Goal: Information Seeking & Learning: Learn about a topic

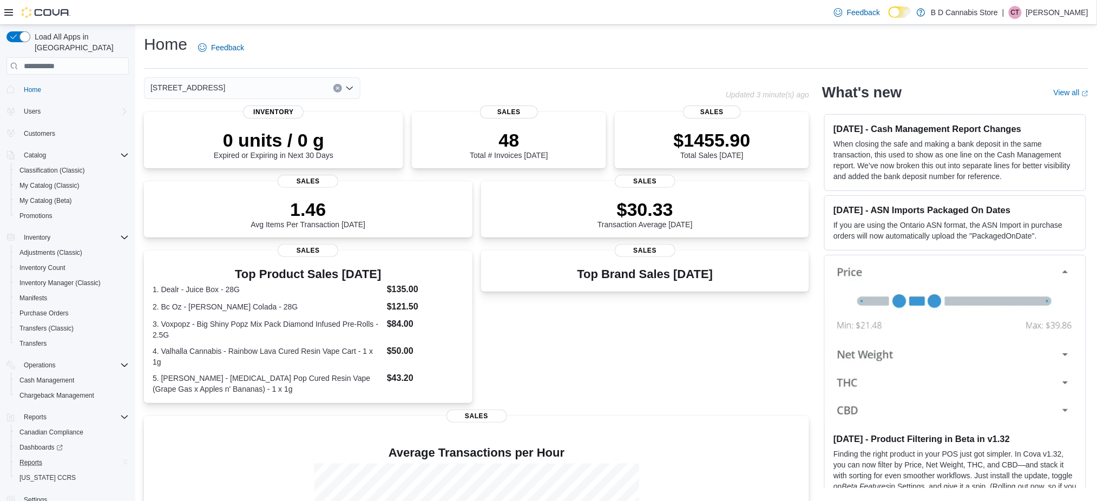
click at [65, 457] on div "Reports" at bounding box center [72, 462] width 114 height 13
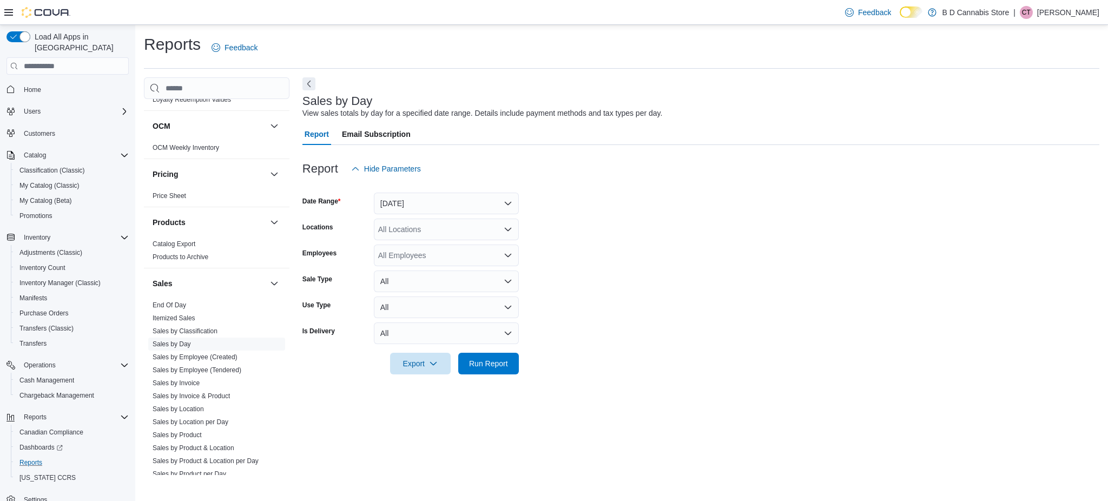
scroll to position [793, 0]
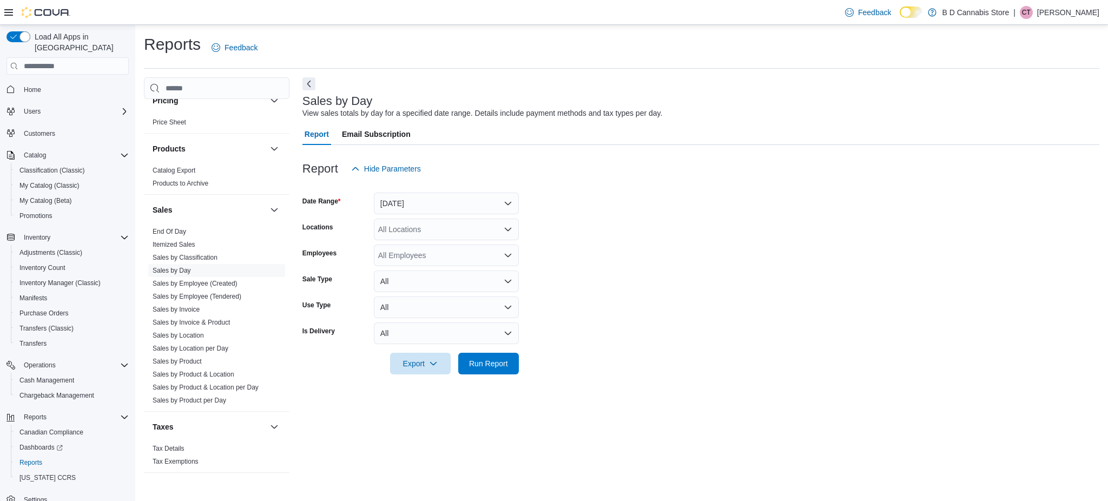
click at [1042, 247] on form "Date Range Yesterday Locations All Locations Employees All Employees Sale Type …" at bounding box center [700, 277] width 797 height 195
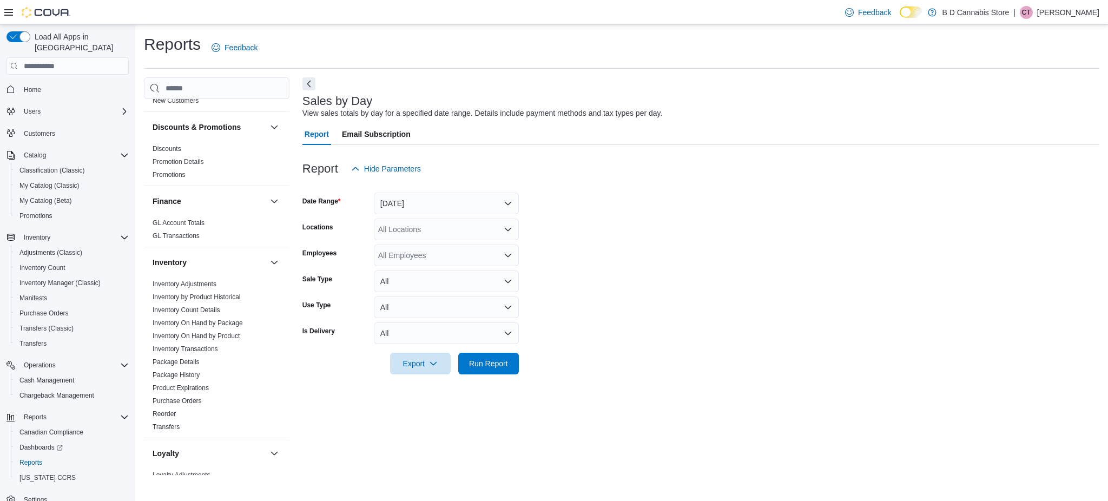
scroll to position [360, 0]
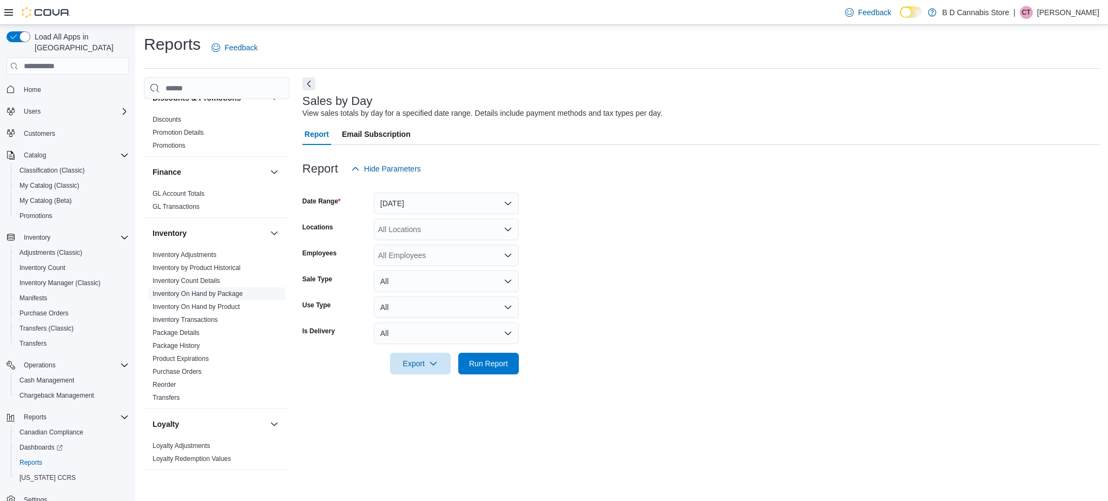
click at [249, 287] on span "Inventory On Hand by Package" at bounding box center [216, 293] width 137 height 13
click at [232, 290] on link "Inventory On Hand by Package" at bounding box center [198, 294] width 90 height 8
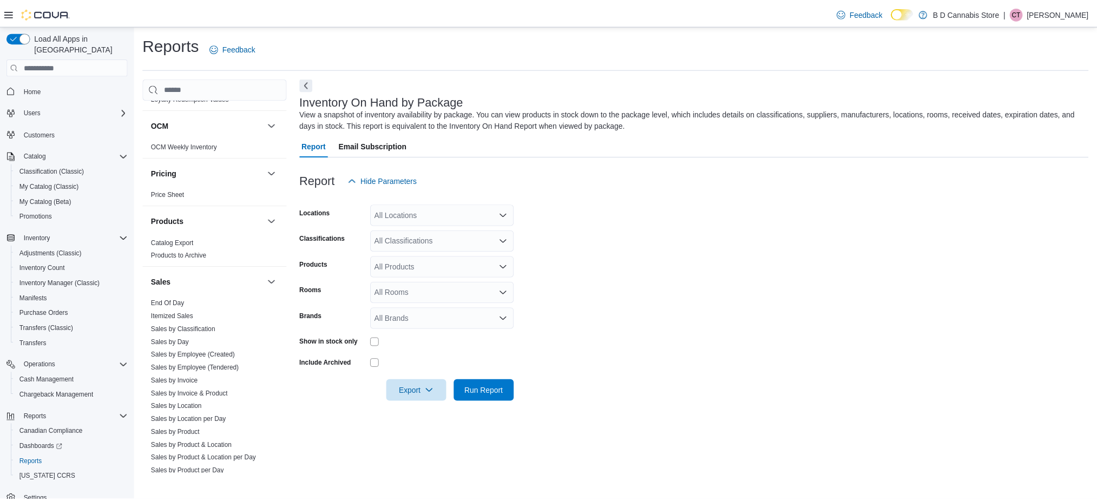
scroll to position [793, 0]
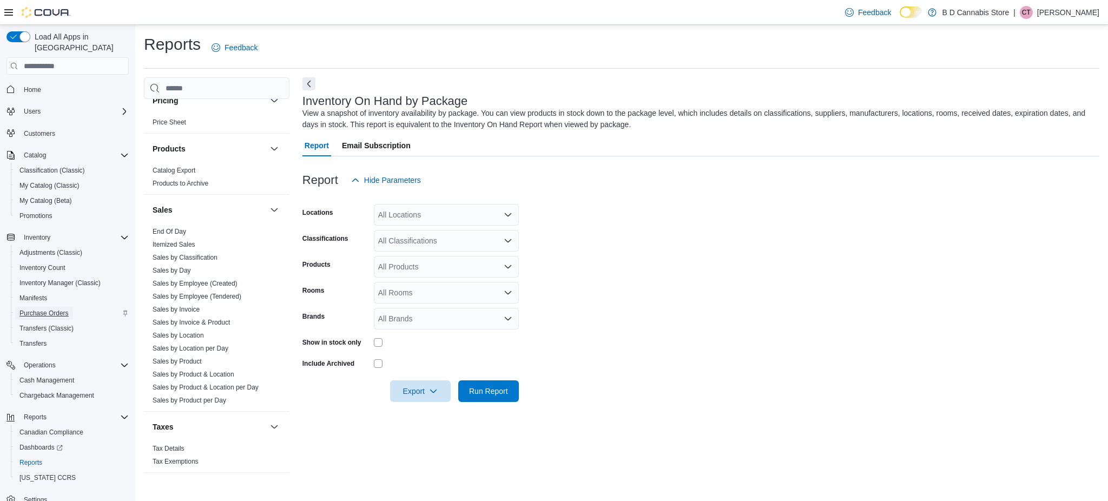
drag, startPoint x: 47, startPoint y: 307, endPoint x: 75, endPoint y: 306, distance: 27.6
click at [47, 307] on span "Purchase Orders" at bounding box center [43, 313] width 49 height 13
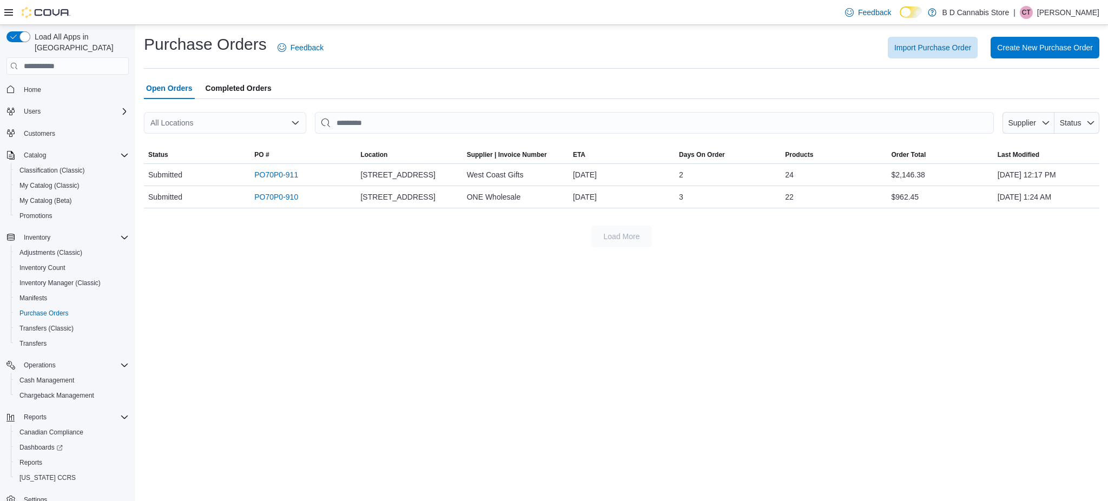
click at [233, 90] on span "Completed Orders" at bounding box center [239, 88] width 66 height 22
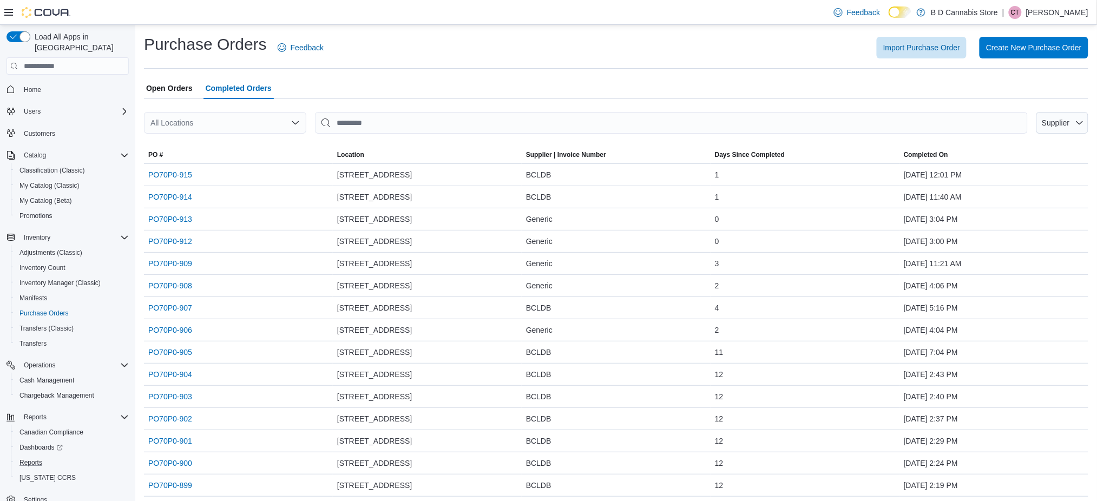
drag, startPoint x: 57, startPoint y: 445, endPoint x: 131, endPoint y: 292, distance: 170.9
click at [57, 456] on div "Reports" at bounding box center [72, 462] width 114 height 13
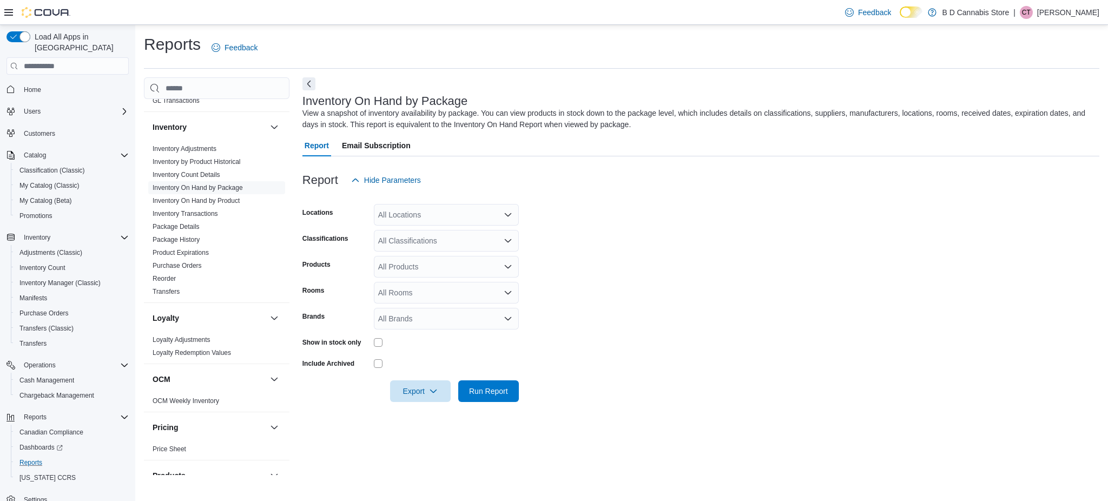
scroll to position [433, 0]
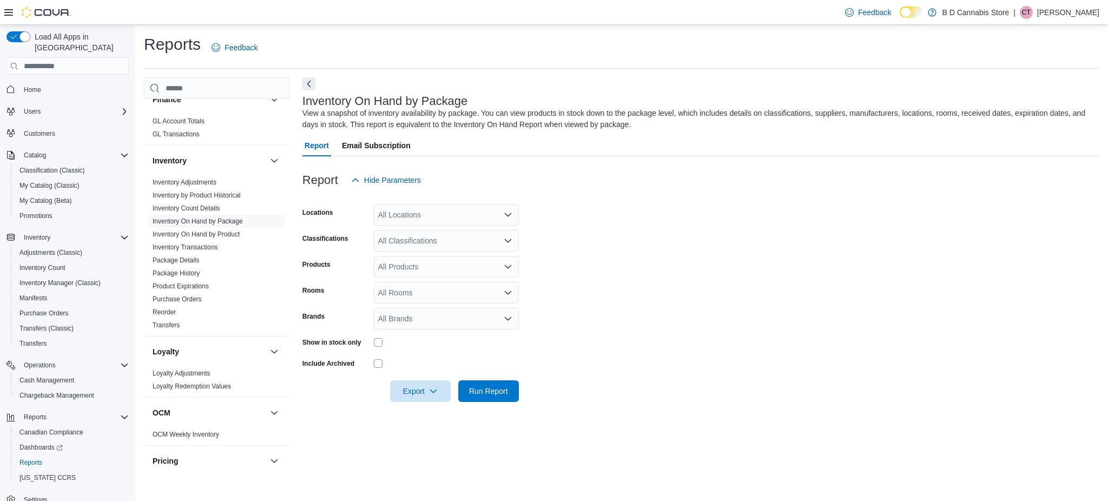
click at [1052, 9] on p "[PERSON_NAME]" at bounding box center [1068, 12] width 62 height 13
drag, startPoint x: 101, startPoint y: 73, endPoint x: 114, endPoint y: 73, distance: 13.0
click at [102, 82] on span "Home" at bounding box center [73, 89] width 109 height 14
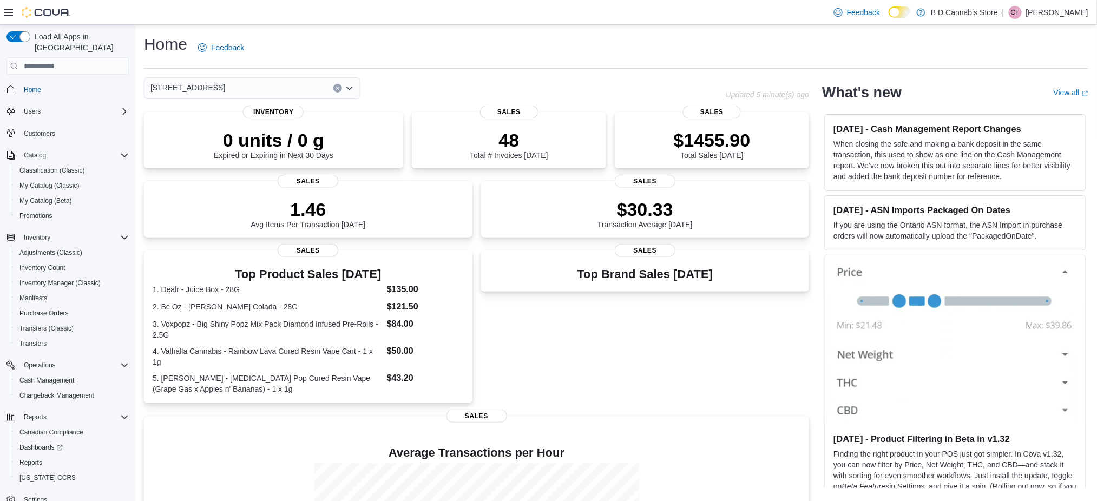
click at [684, 404] on div "0 units / 0 g Expired or Expiring in Next 30 Days Inventory 48 Total # Invoices…" at bounding box center [476, 373] width 665 height 523
drag, startPoint x: 221, startPoint y: 88, endPoint x: 222, endPoint y: 97, distance: 9.8
click at [222, 88] on div "[STREET_ADDRESS]" at bounding box center [252, 88] width 216 height 22
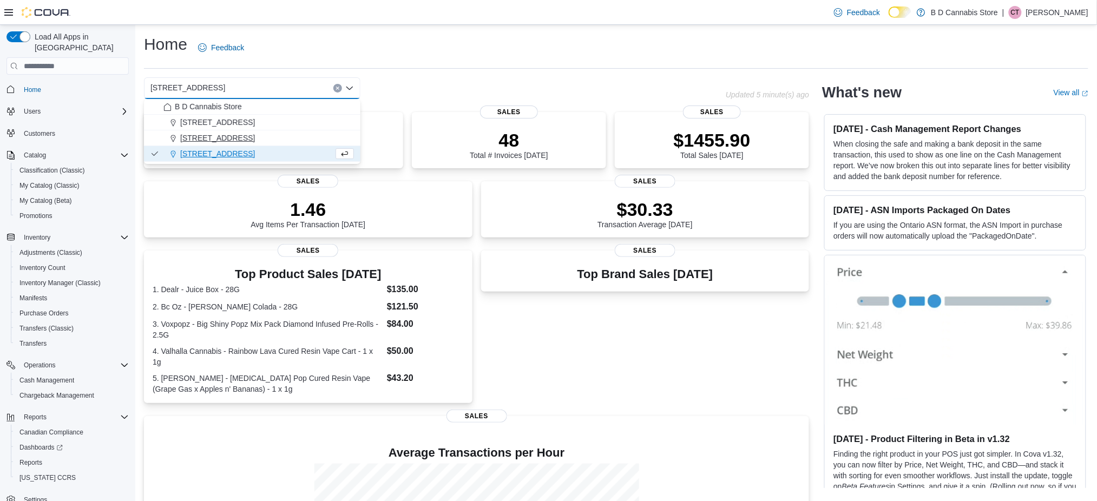
click at [216, 144] on button "[STREET_ADDRESS]" at bounding box center [252, 138] width 216 height 16
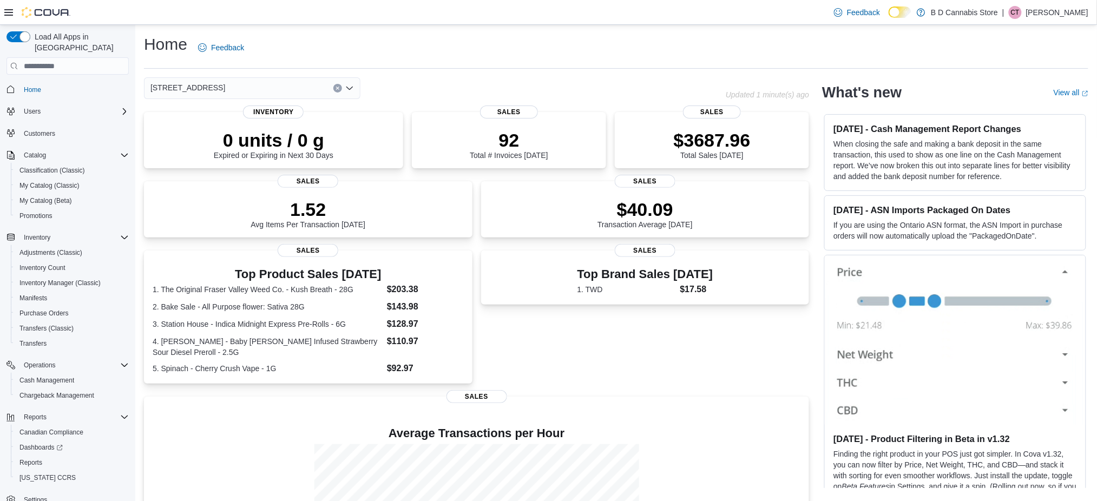
click at [234, 82] on div "[STREET_ADDRESS]" at bounding box center [252, 88] width 216 height 22
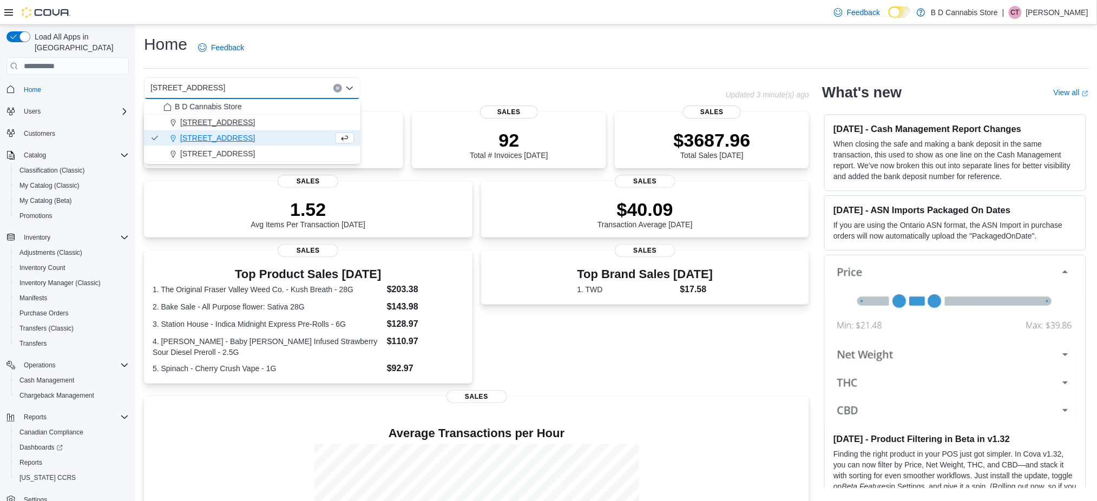
click at [223, 121] on span "[STREET_ADDRESS]" at bounding box center [217, 122] width 75 height 11
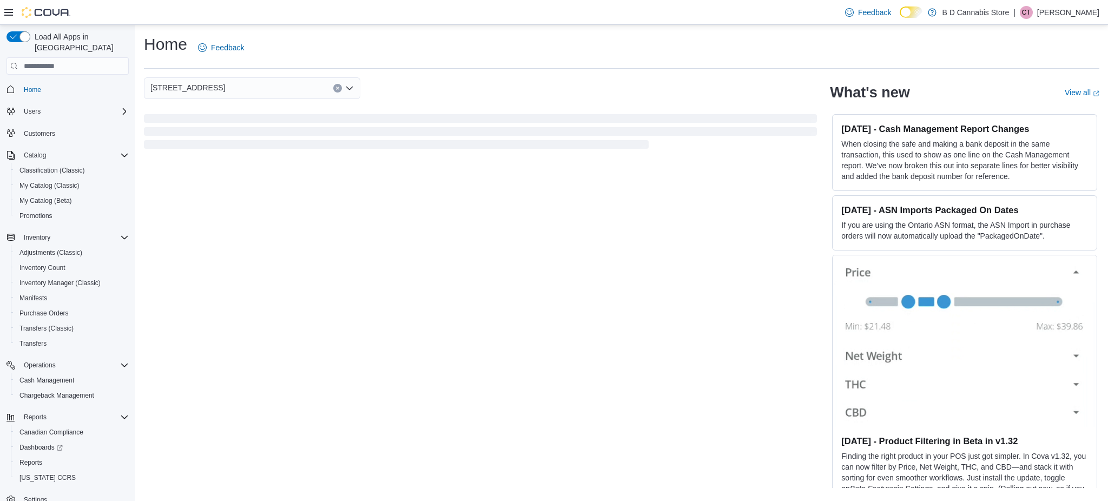
click at [522, 74] on div "Home Feedback 102-4746 Lakelse Ave. Combo box. Selected. 102-4746 Lakelse Ave..…" at bounding box center [621, 261] width 973 height 472
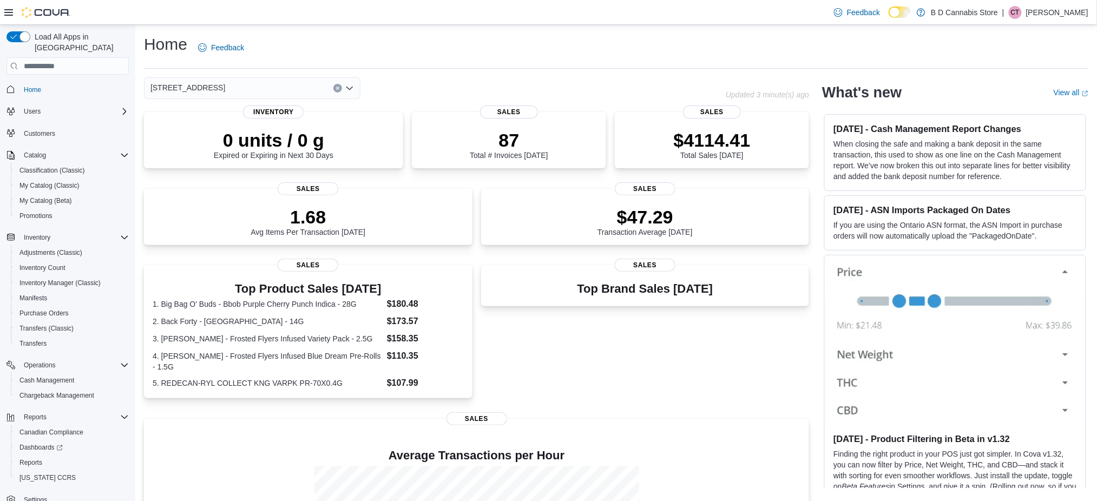
click at [1048, 21] on div "Feedback Dark Mode B D Cannabis Store | CT Cody Tomlinson" at bounding box center [959, 13] width 259 height 22
click at [1043, 15] on p "[PERSON_NAME]" at bounding box center [1057, 12] width 62 height 13
click at [1016, 111] on span "Sign Out" at bounding box center [1018, 106] width 29 height 11
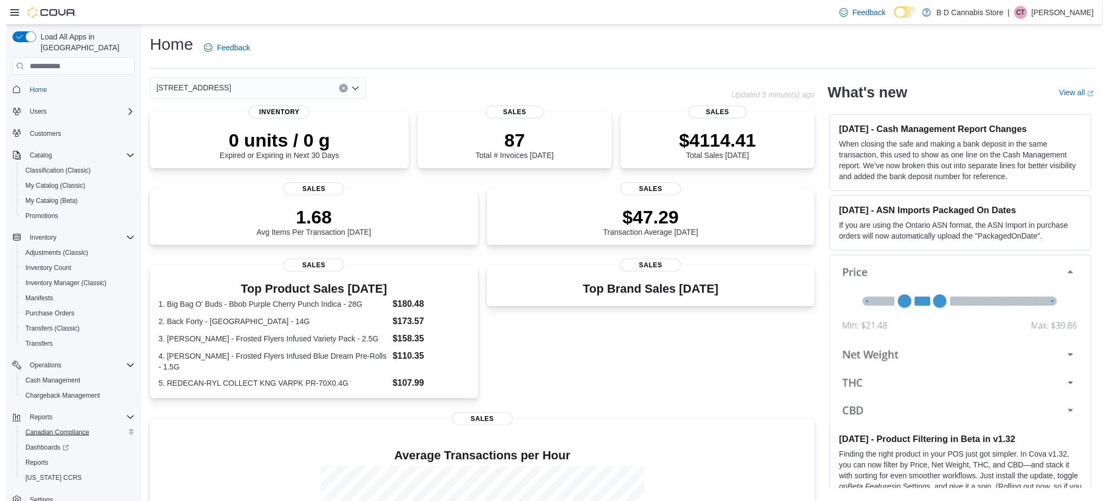
scroll to position [11, 0]
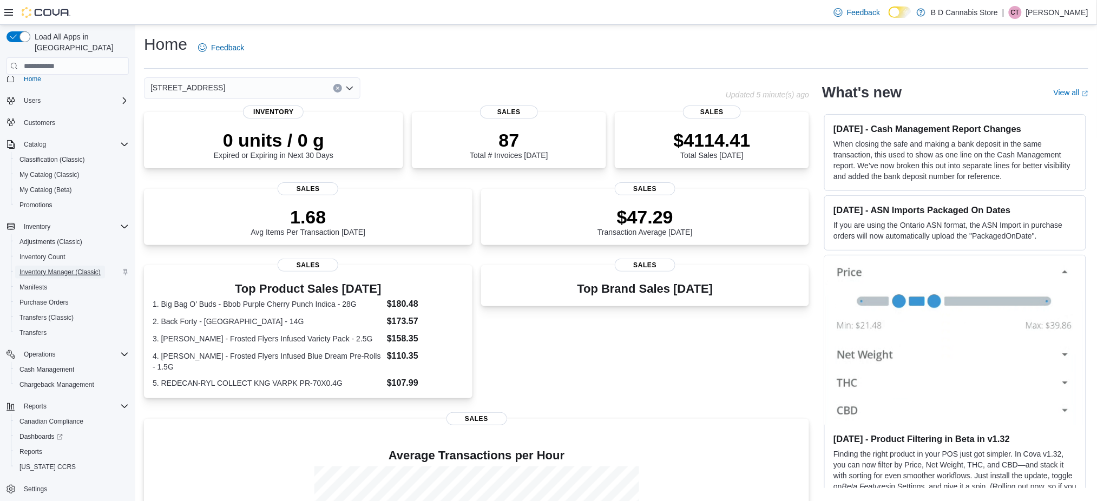
click at [52, 266] on span "Inventory Manager (Classic)" at bounding box center [59, 272] width 81 height 13
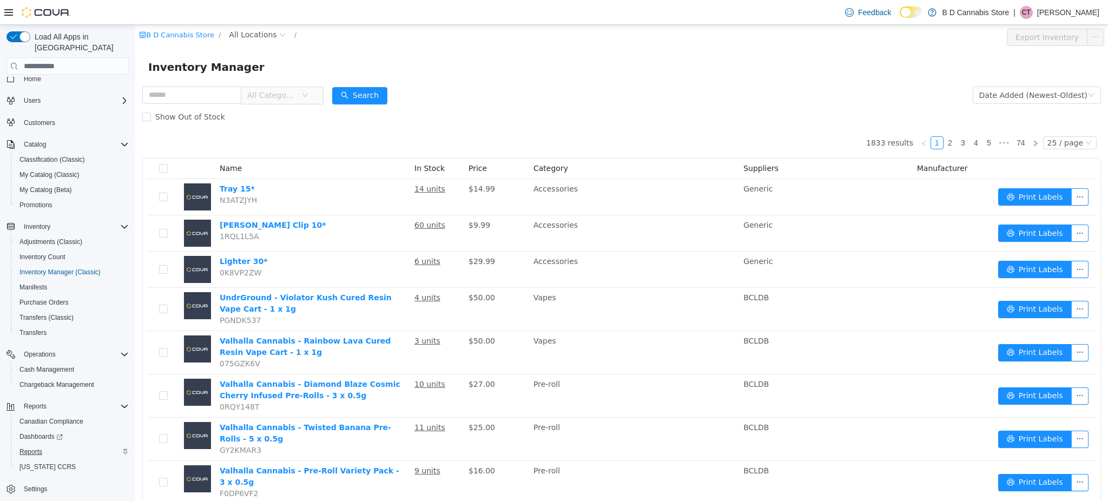
click at [44, 446] on button "Reports" at bounding box center [72, 451] width 122 height 15
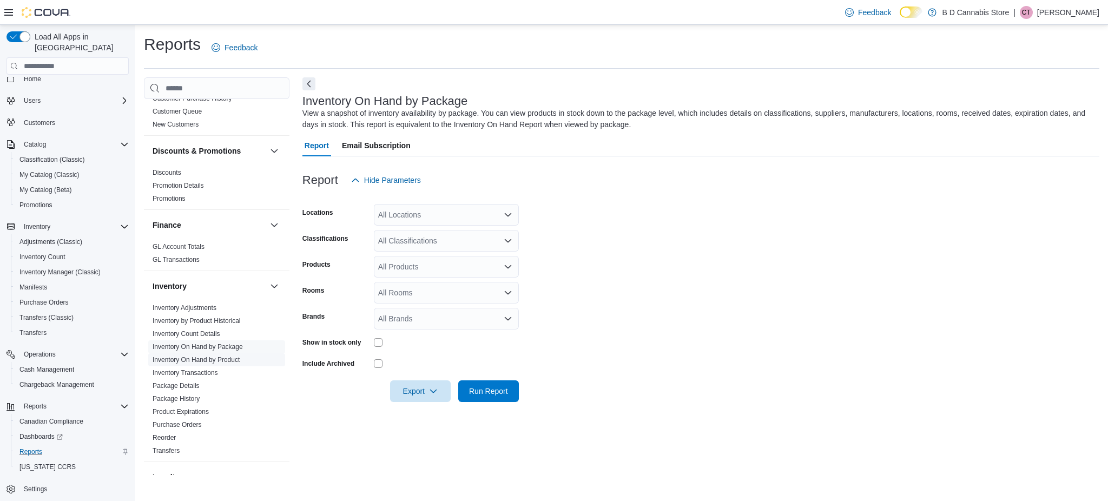
scroll to position [360, 0]
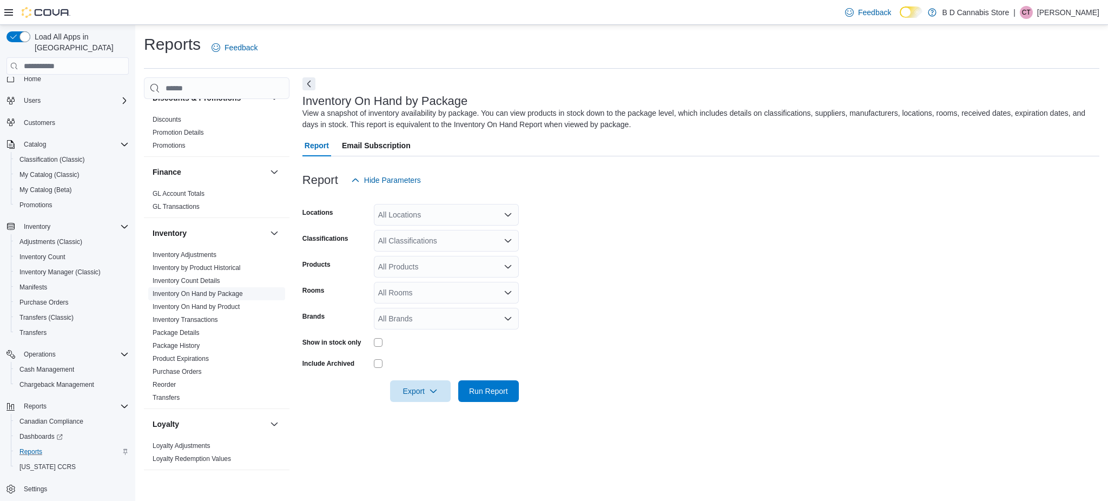
click at [192, 290] on link "Inventory On Hand by Package" at bounding box center [198, 294] width 90 height 8
click at [398, 220] on div "All Locations" at bounding box center [446, 215] width 145 height 22
click at [439, 284] on span "[STREET_ADDRESS]" at bounding box center [434, 280] width 75 height 11
drag, startPoint x: 607, startPoint y: 262, endPoint x: 576, endPoint y: 254, distance: 31.9
click at [607, 262] on form "Locations [STREET_ADDRESS] Selected. [STREET_ADDRESS]. Press Backspace to delet…" at bounding box center [700, 296] width 797 height 211
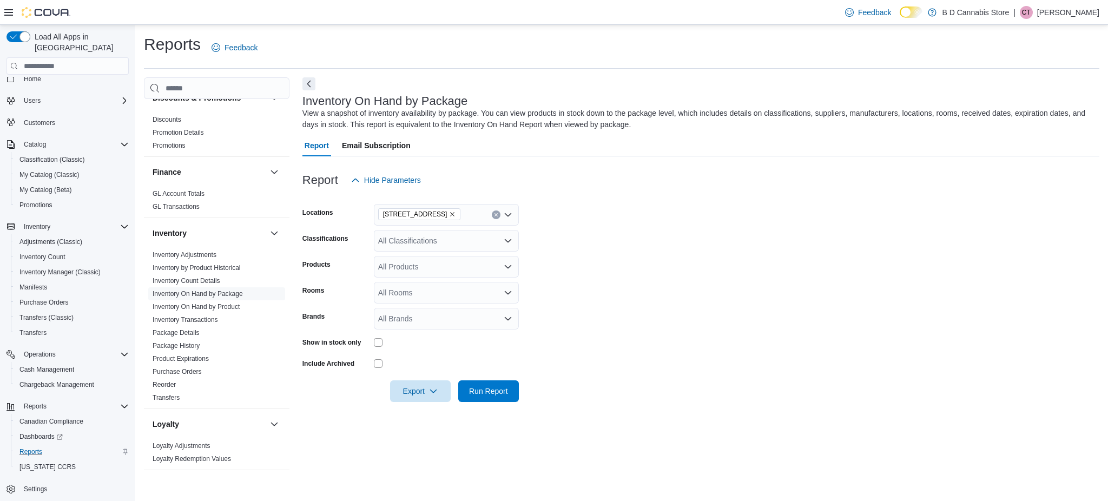
click at [475, 241] on div "All Classifications" at bounding box center [446, 241] width 145 height 22
click at [451, 302] on div "Edibles" at bounding box center [446, 306] width 132 height 11
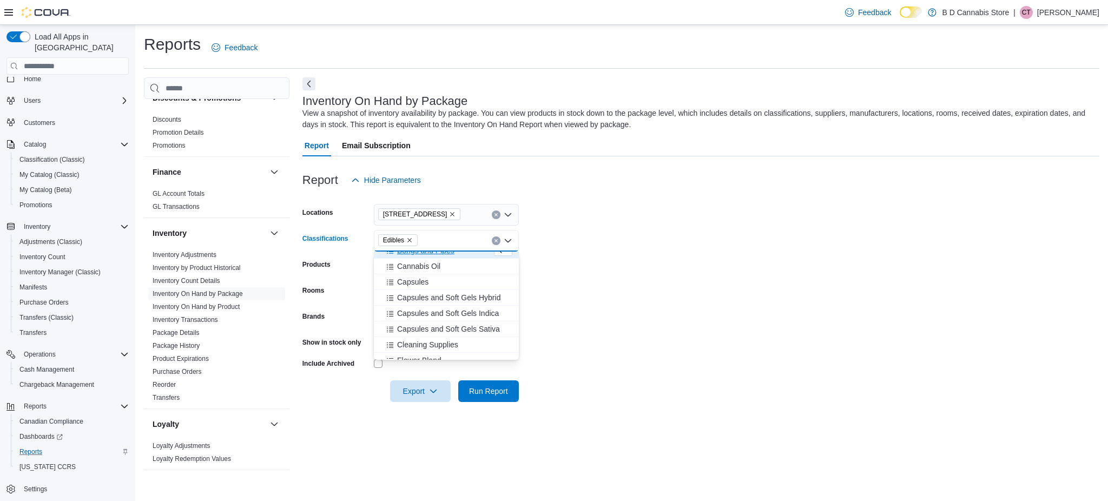
scroll to position [72, 0]
click at [434, 273] on button "Capsules" at bounding box center [446, 266] width 145 height 16
click at [429, 288] on div "Flower" at bounding box center [446, 287] width 132 height 11
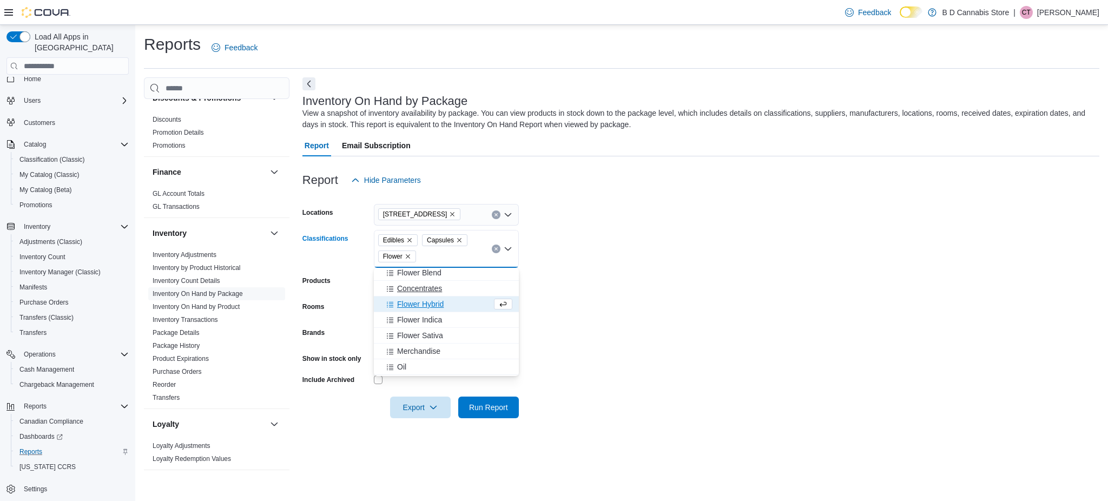
click at [430, 288] on span "Concentrates" at bounding box center [419, 288] width 45 height 11
click at [432, 346] on div "Oil" at bounding box center [446, 351] width 132 height 11
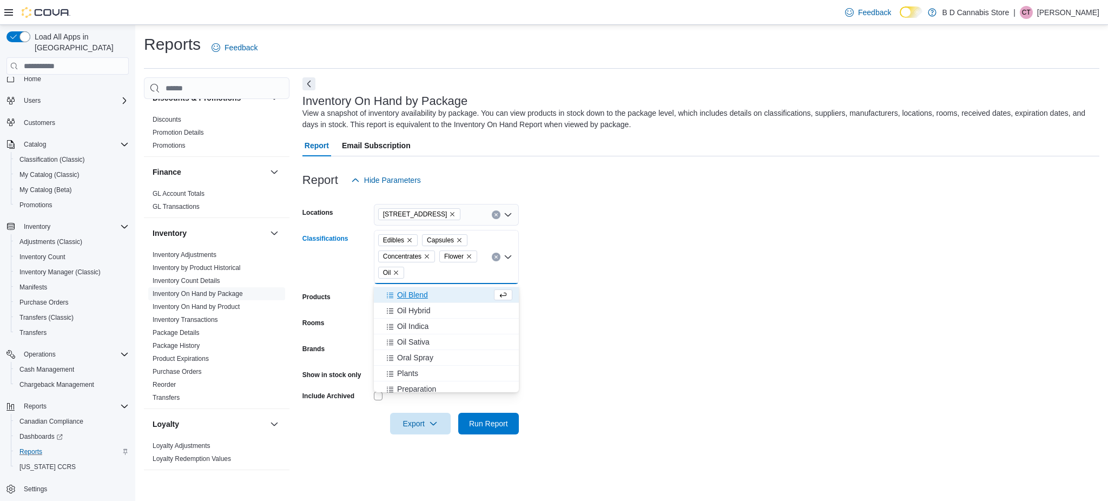
scroll to position [288, 0]
click at [433, 328] on div "Pre-roll" at bounding box center [446, 332] width 132 height 11
click at [428, 317] on button "Seeds" at bounding box center [446, 324] width 145 height 16
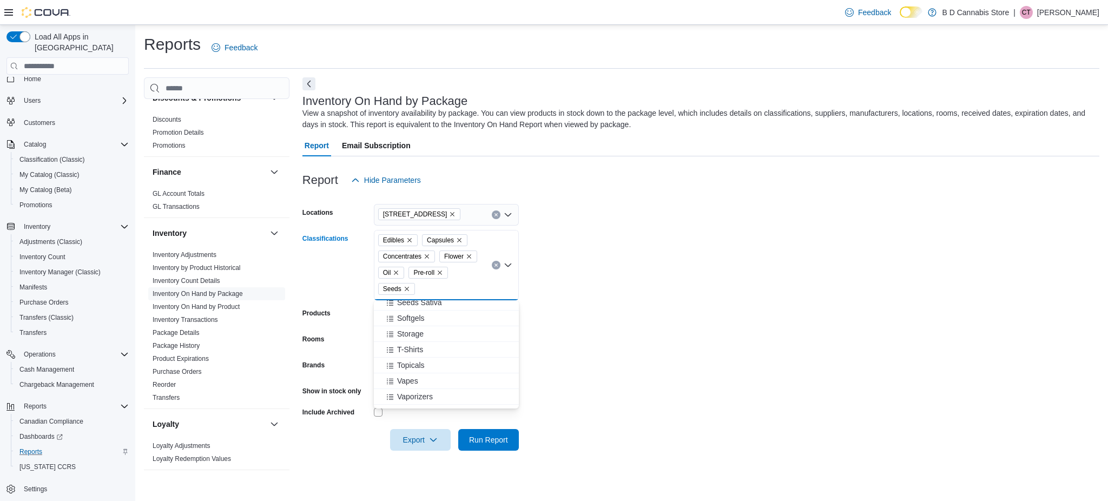
scroll to position [433, 0]
click at [428, 316] on div "Softgels" at bounding box center [446, 314] width 132 height 11
click at [433, 365] on div "Vapes" at bounding box center [446, 361] width 132 height 11
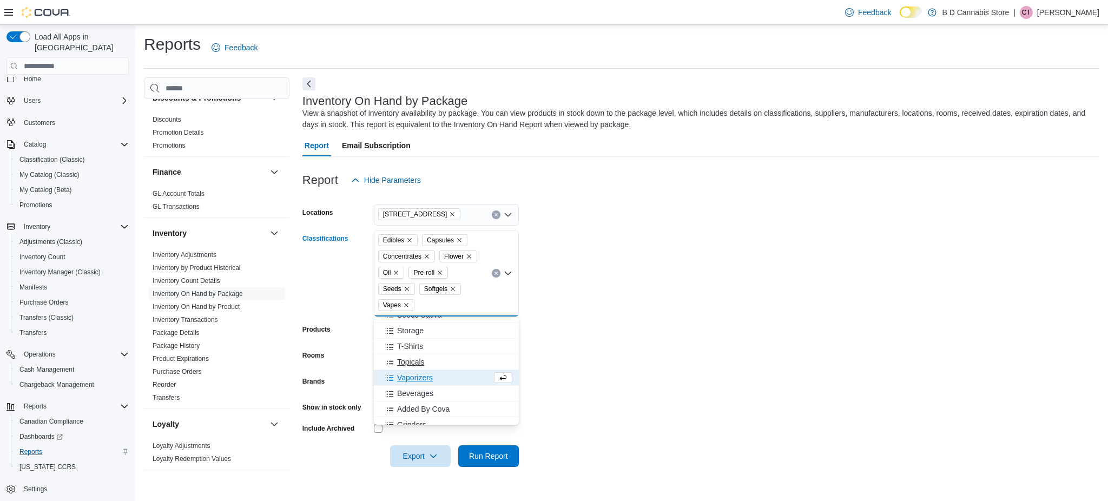
click at [430, 359] on div "Topicals" at bounding box center [446, 362] width 132 height 11
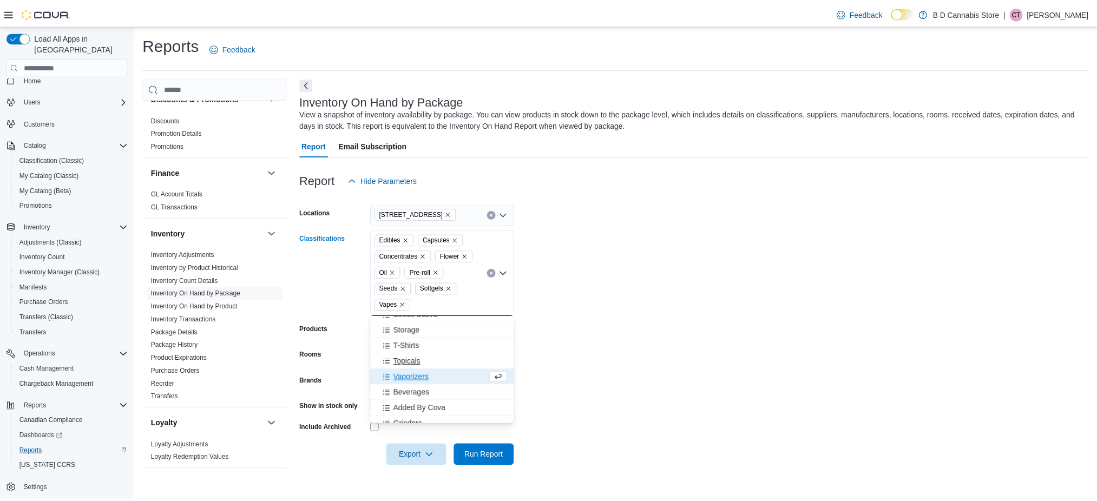
scroll to position [425, 0]
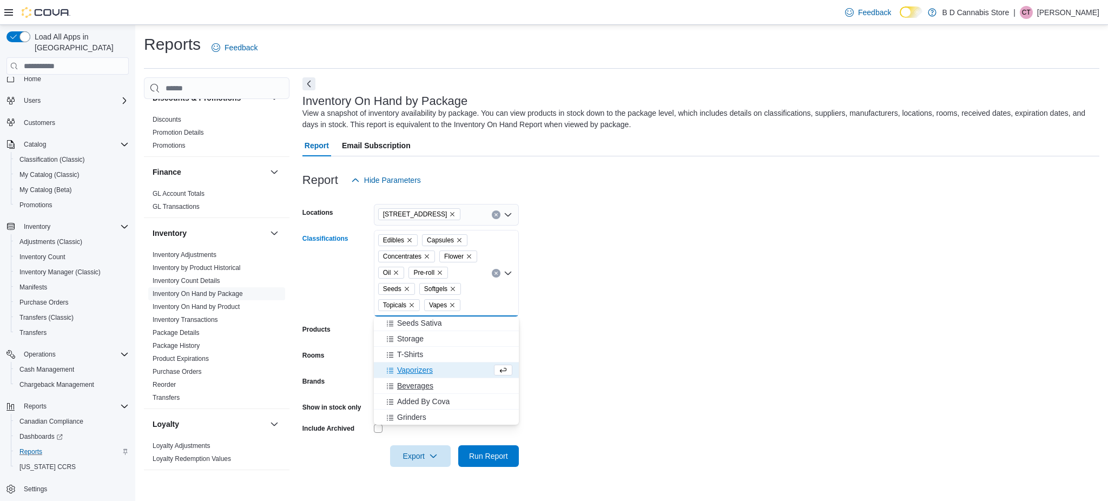
click at [435, 388] on div "Beverages" at bounding box center [446, 385] width 132 height 11
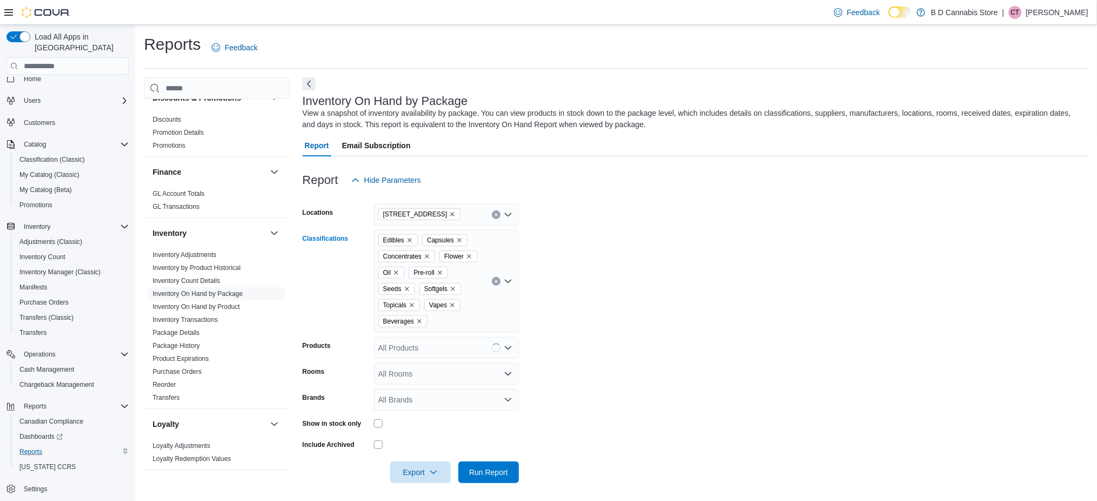
scroll to position [3, 0]
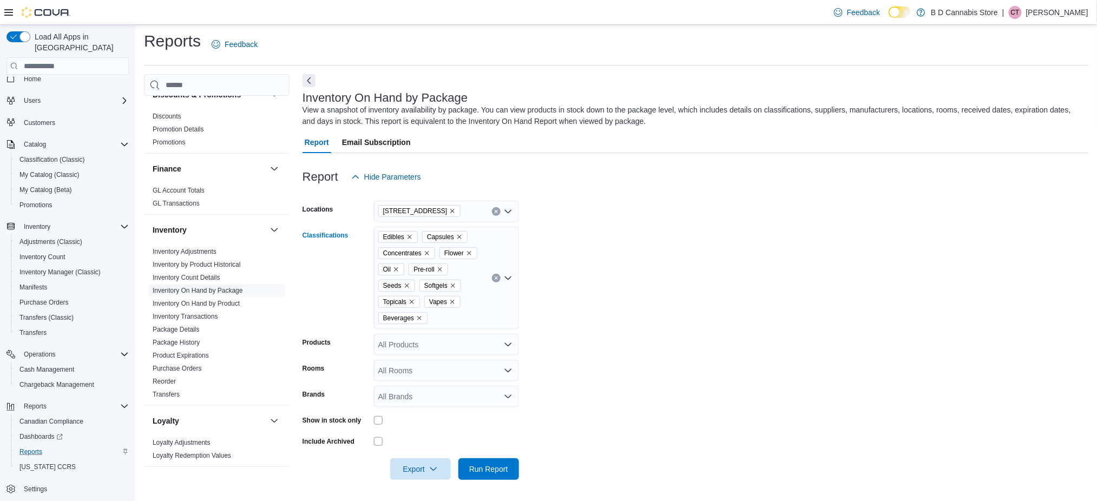
click at [559, 370] on form "Locations [STREET_ADDRESS] Classifications Edibles Capsules Concentrates Flower…" at bounding box center [695, 334] width 786 height 292
click at [643, 337] on form "Locations [STREET_ADDRESS] Classifications Edibles Capsules Concentrates Flower…" at bounding box center [695, 334] width 786 height 292
click at [500, 464] on span "Run Report" at bounding box center [488, 469] width 39 height 11
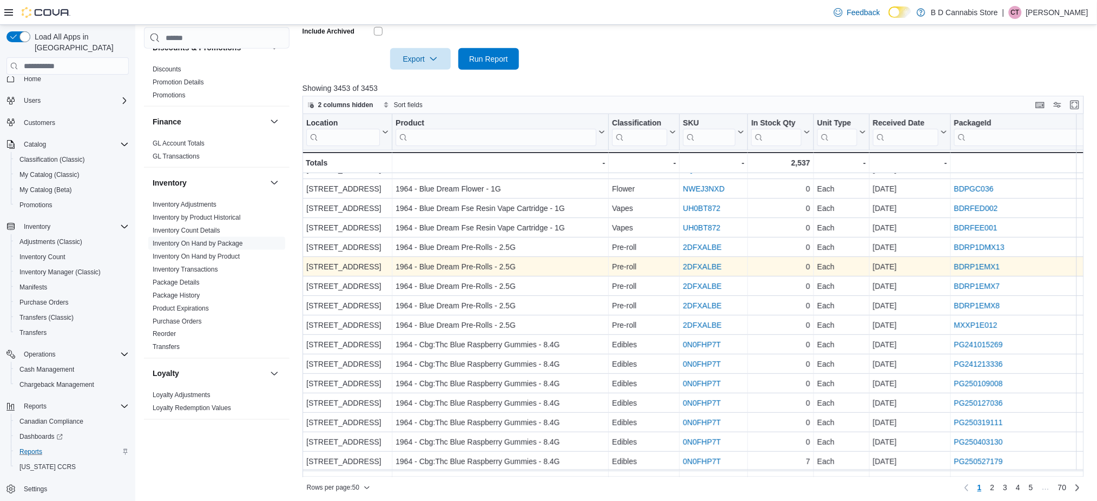
scroll to position [418, 0]
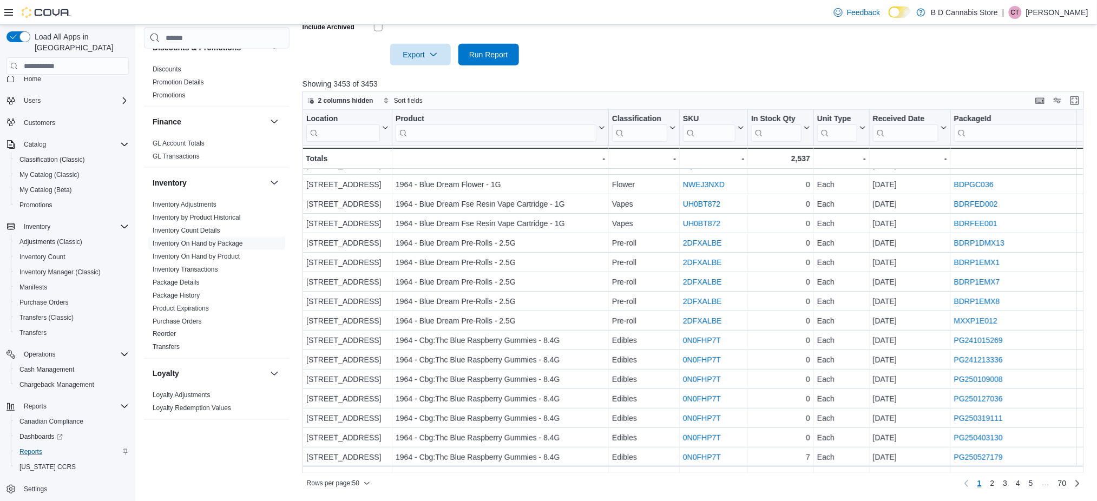
click at [561, 473] on div "Rows per page : 50 Page 1 of 70 1 2 3 4 5 … 70" at bounding box center [692, 482] width 781 height 19
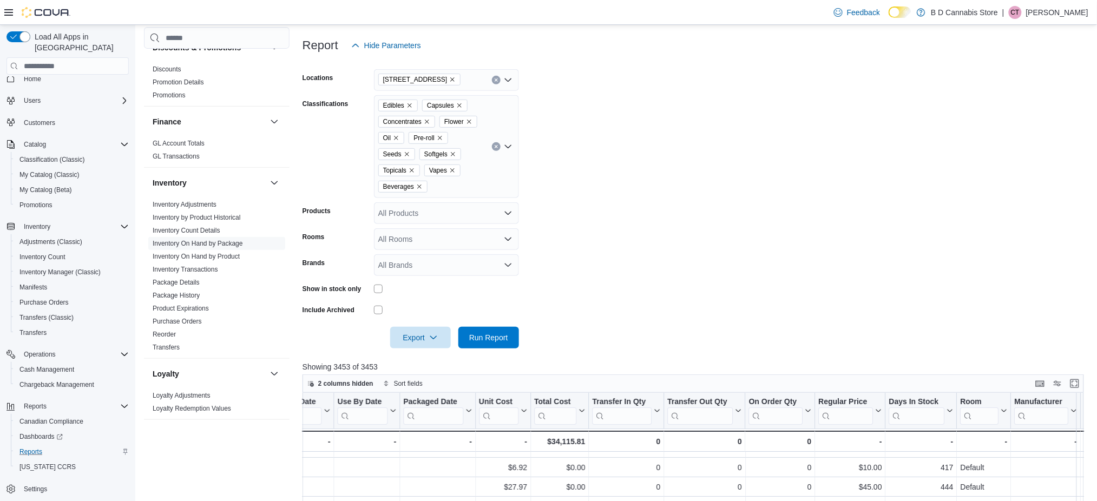
scroll to position [57, 0]
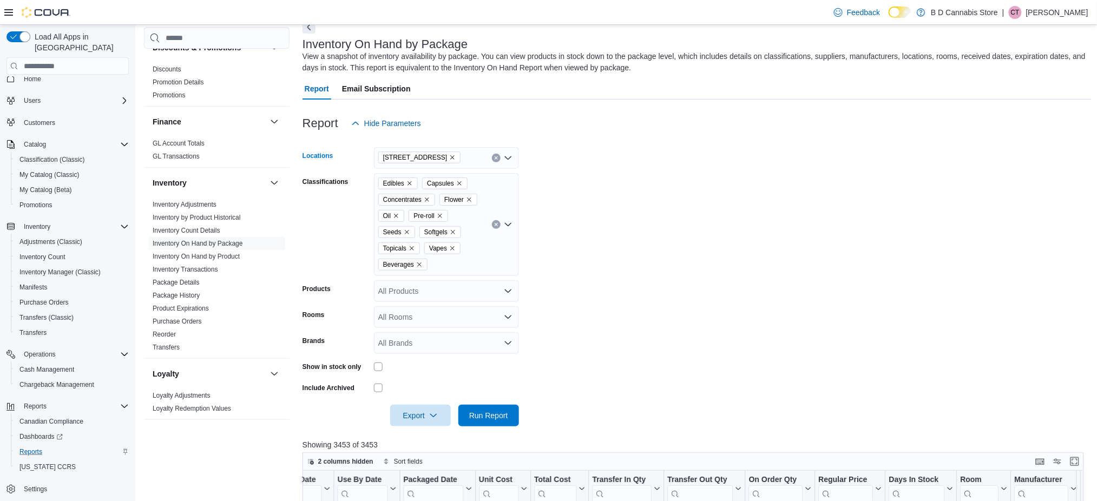
click at [496, 163] on div "[STREET_ADDRESS]" at bounding box center [446, 158] width 145 height 22
click at [500, 159] on div "[STREET_ADDRESS] Selected. [STREET_ADDRESS]. Press Backspace to delete [STREET_…" at bounding box center [446, 158] width 145 height 22
click at [459, 195] on span "[STREET_ADDRESS]" at bounding box center [434, 192] width 75 height 11
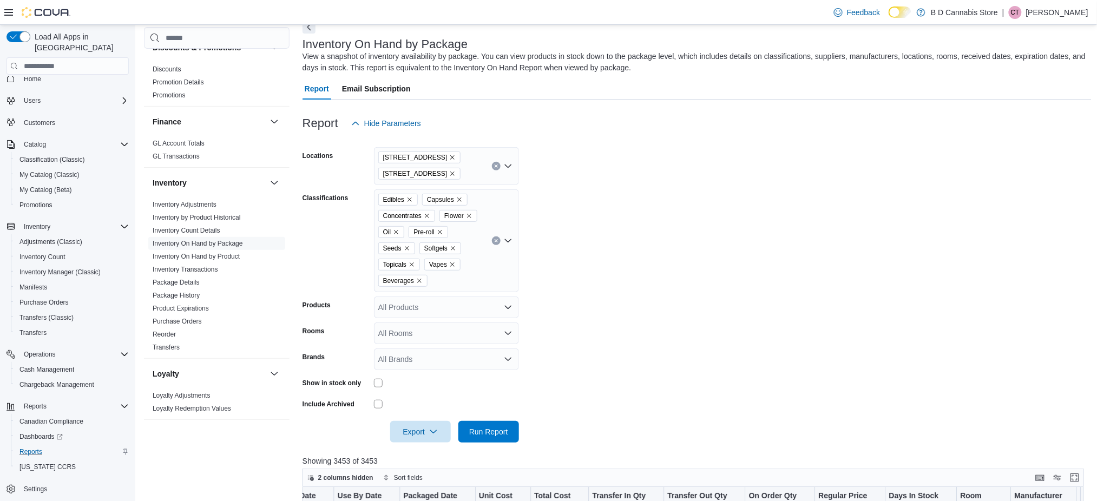
click at [556, 190] on form "Locations [STREET_ADDRESS] Classifications Edibles Capsules Concentrates Flower…" at bounding box center [696, 288] width 789 height 308
click at [447, 172] on span "[STREET_ADDRESS]" at bounding box center [419, 174] width 83 height 12
click at [451, 172] on icon "Remove 522 Admirals Road from selection in this group" at bounding box center [453, 174] width 4 height 4
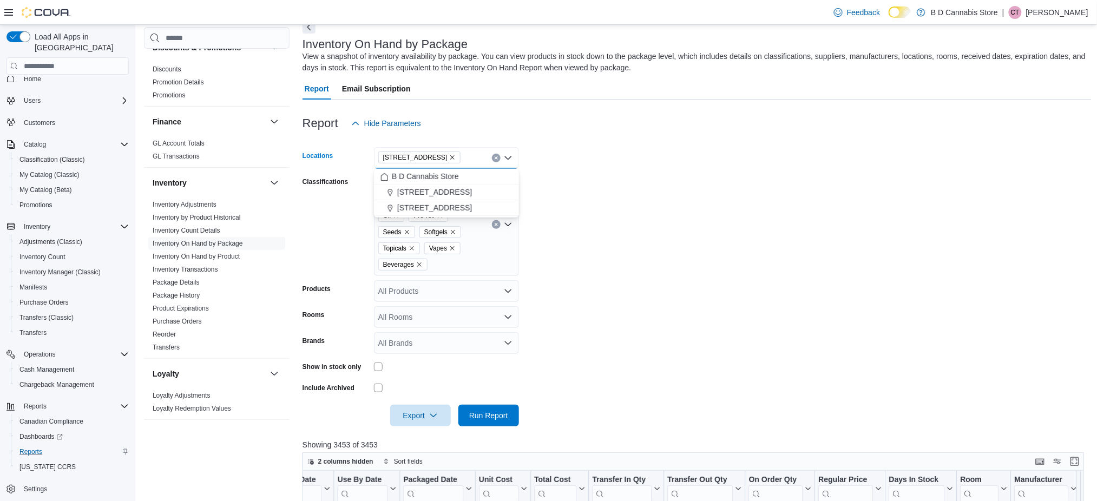
click at [584, 187] on form "Locations [STREET_ADDRESS] Combo box. Selected. [STREET_ADDRESS] Press Backspac…" at bounding box center [696, 280] width 789 height 292
click at [483, 402] on div at bounding box center [696, 400] width 789 height 9
drag, startPoint x: 496, startPoint y: 409, endPoint x: 904, endPoint y: 354, distance: 411.7
click at [496, 410] on span "Run Report" at bounding box center [489, 415] width 48 height 22
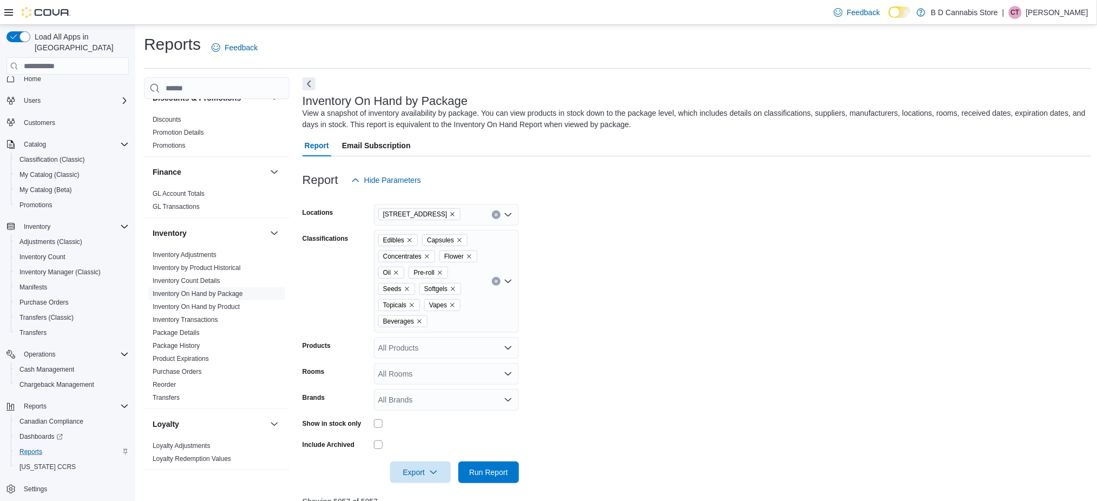
click at [496, 215] on icon "Clear input" at bounding box center [496, 215] width 3 height 3
click at [463, 262] on span "[STREET_ADDRESS]" at bounding box center [434, 264] width 75 height 11
click at [596, 269] on form "Locations [STREET_ADDRESS] Selected. [STREET_ADDRESS]. Press Backspace to delet…" at bounding box center [696, 337] width 789 height 292
click at [500, 464] on span "Run Report" at bounding box center [489, 472] width 48 height 22
click at [594, 312] on form "Locations [GEOGRAPHIC_DATA] Mall Classifications Edibles Capsules Concentrates …" at bounding box center [696, 337] width 789 height 292
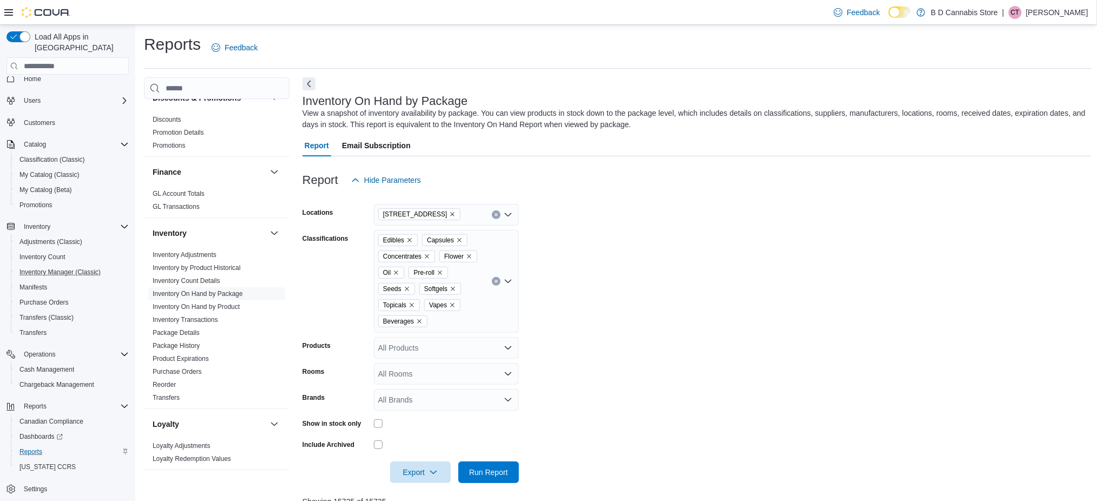
drag, startPoint x: 67, startPoint y: 252, endPoint x: 399, endPoint y: 317, distance: 338.0
click at [67, 265] on button "Inventory Manager (Classic)" at bounding box center [72, 272] width 122 height 15
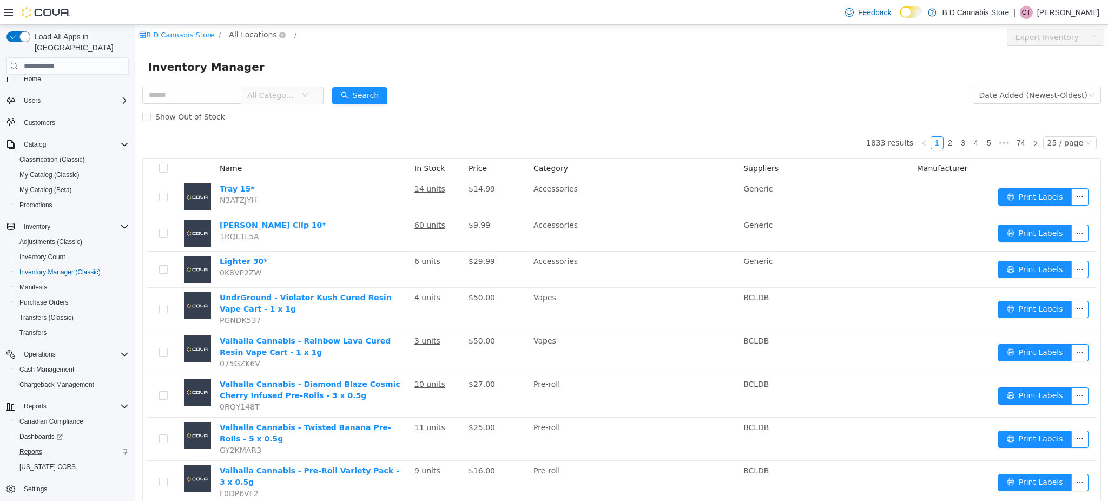
click at [229, 28] on div "B D Cannabis Store / All Locations / Export Inventory" at bounding box center [621, 37] width 973 height 25
click at [238, 38] on span "All Locations" at bounding box center [253, 35] width 48 height 12
click at [266, 119] on span "[STREET_ADDRESS]" at bounding box center [284, 112] width 81 height 15
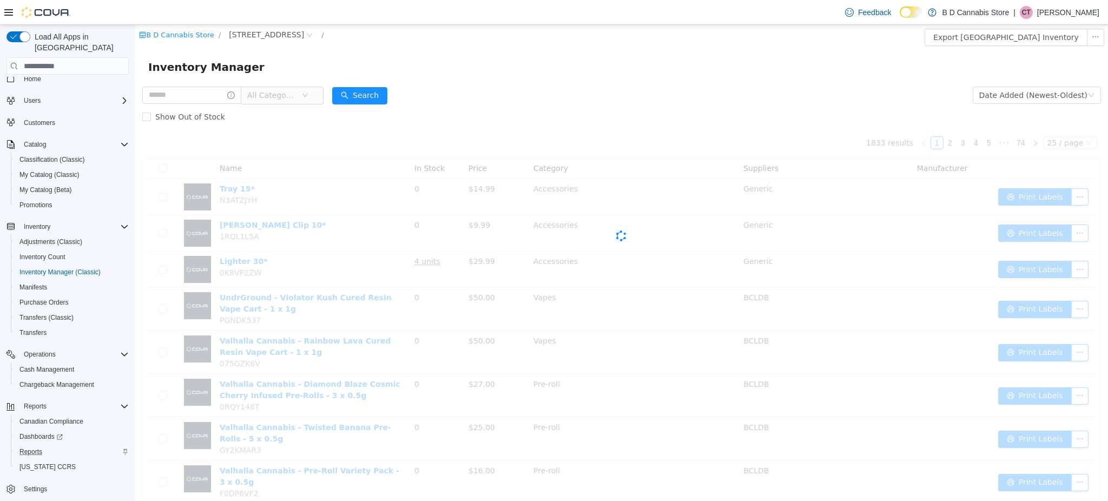
click at [533, 92] on form "All Categories Date Added (Newest-Oldest) Search Show Out of Stock" at bounding box center [621, 105] width 959 height 43
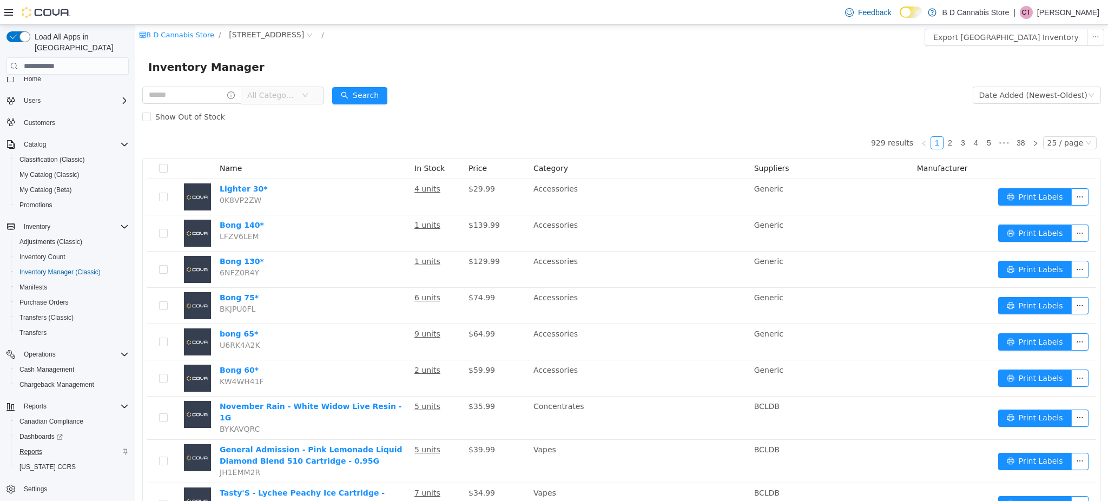
click at [283, 107] on div "Show Out of Stock" at bounding box center [621, 117] width 959 height 22
click at [286, 95] on span "All Categories" at bounding box center [271, 95] width 49 height 11
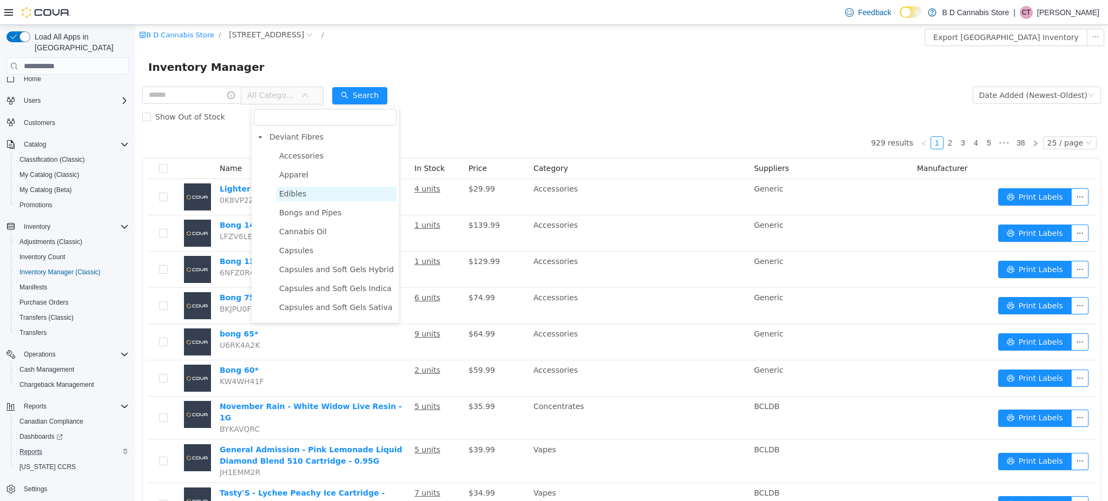
click at [340, 193] on span "Edibles" at bounding box center [337, 194] width 120 height 15
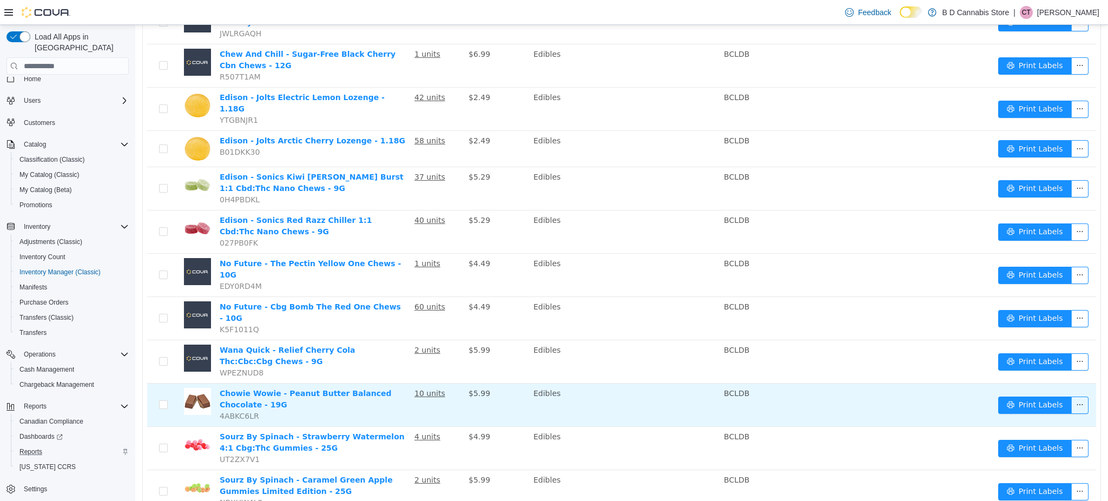
scroll to position [742, 0]
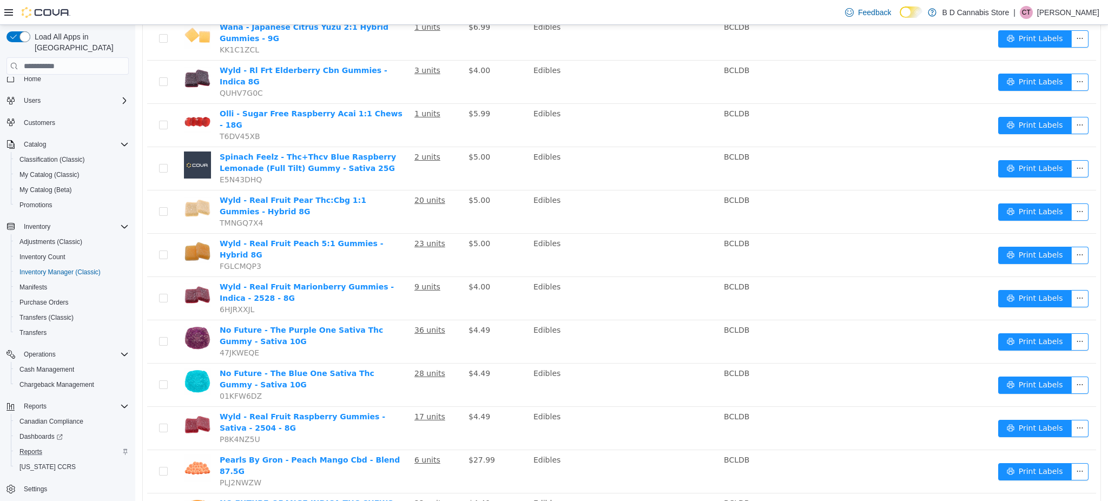
scroll to position [700, 0]
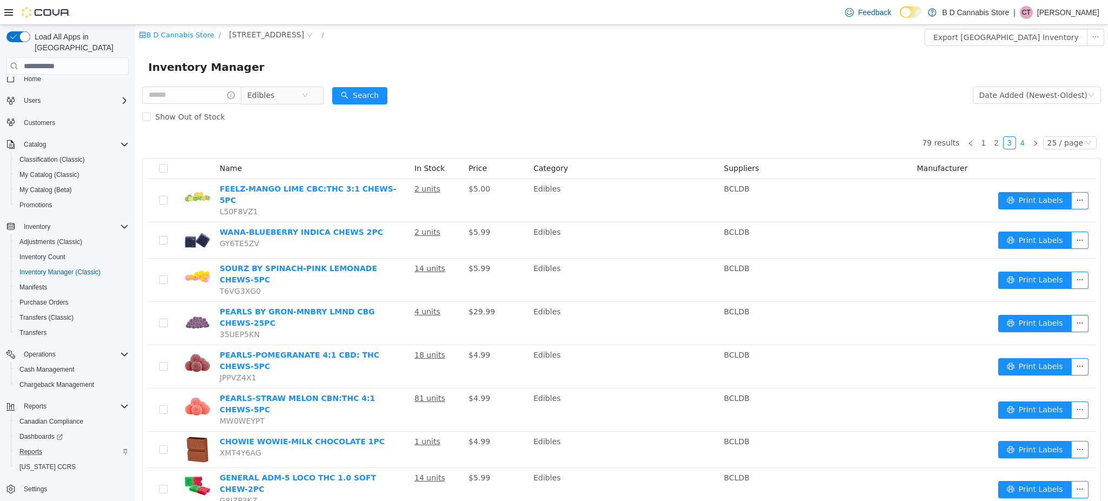
click at [1017, 140] on link "4" at bounding box center [1023, 143] width 12 height 12
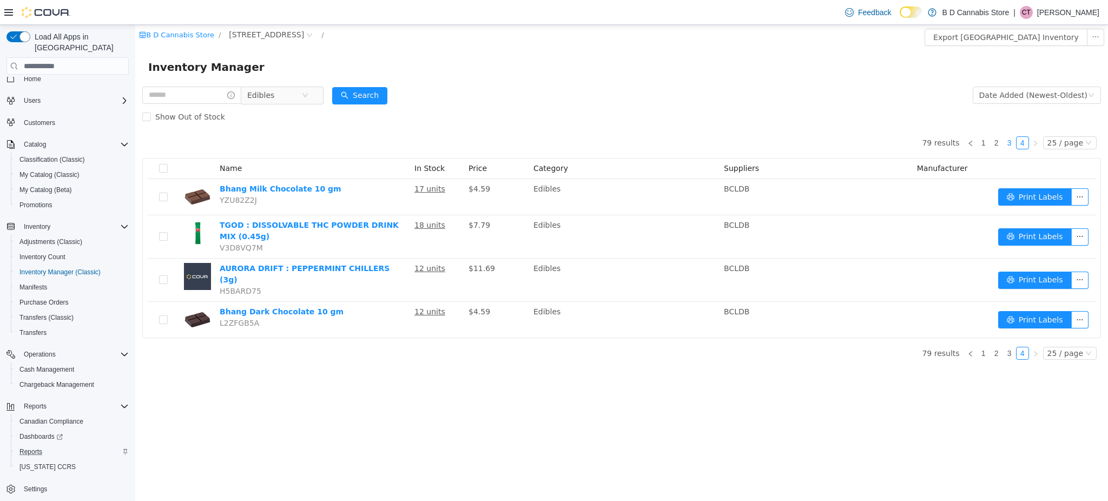
click at [1016, 137] on link "3" at bounding box center [1010, 143] width 12 height 12
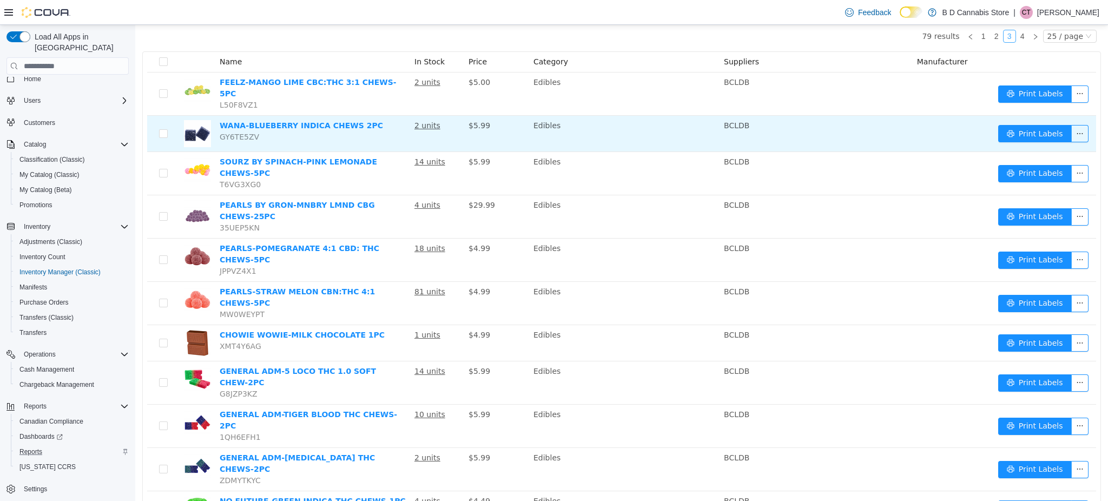
scroll to position [38, 0]
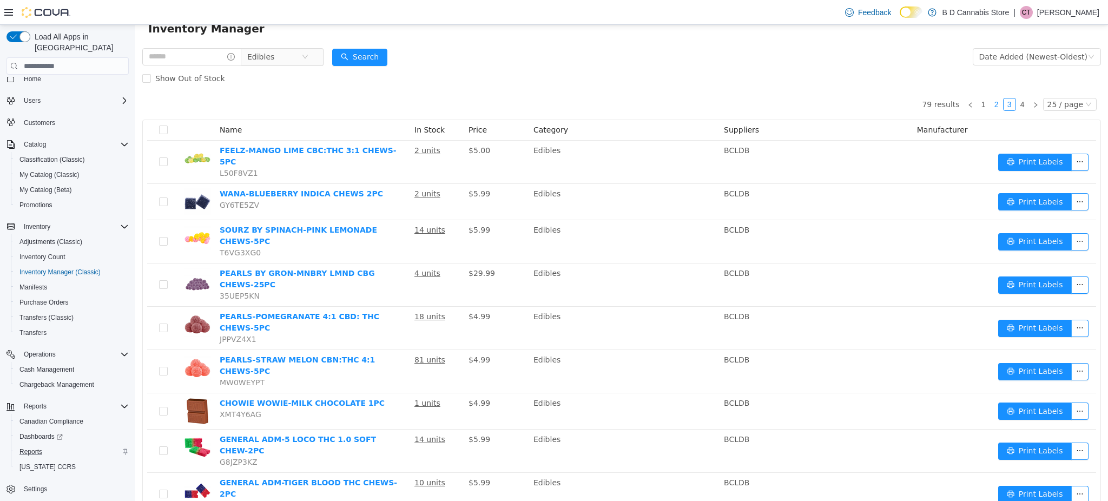
click at [991, 99] on link "2" at bounding box center [997, 104] width 12 height 12
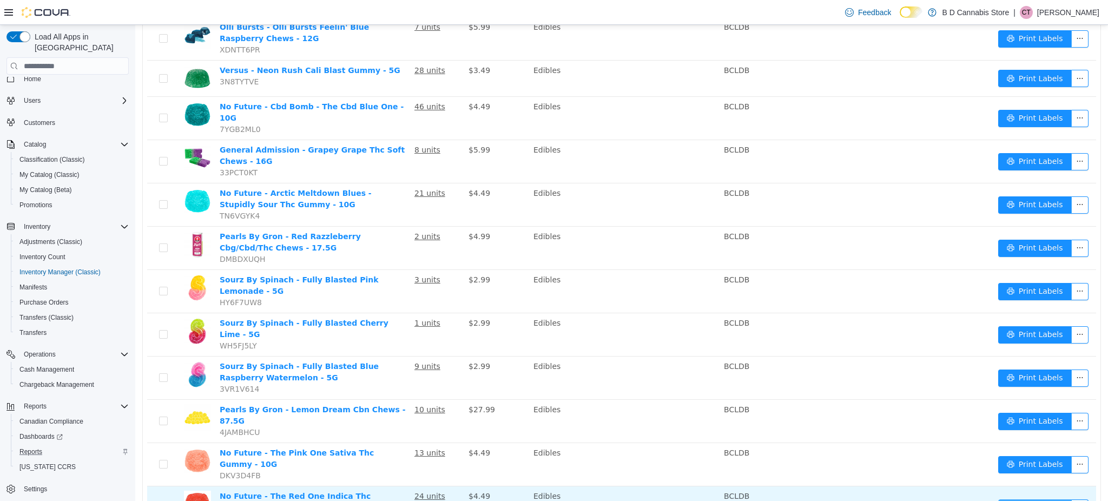
scroll to position [50, 0]
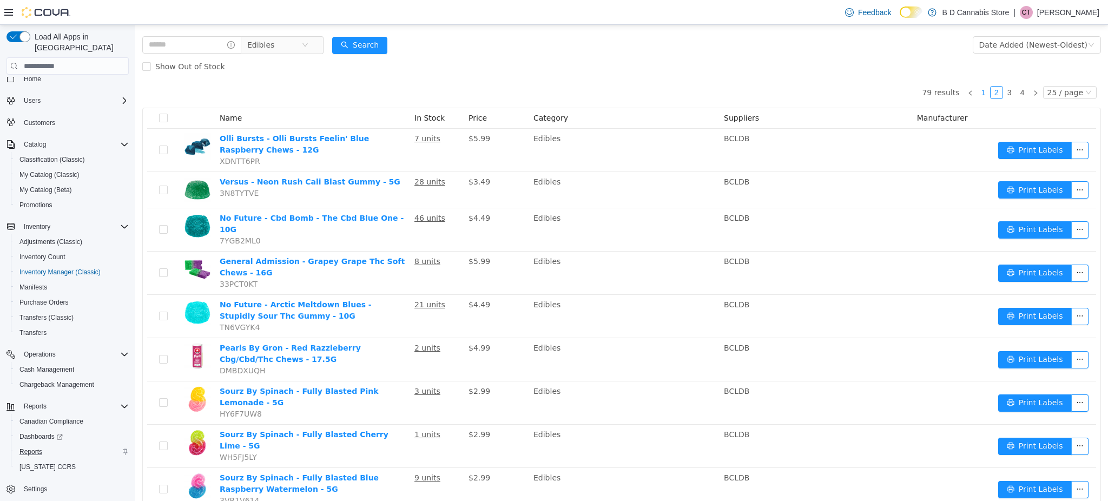
click at [982, 93] on link "1" at bounding box center [984, 93] width 12 height 12
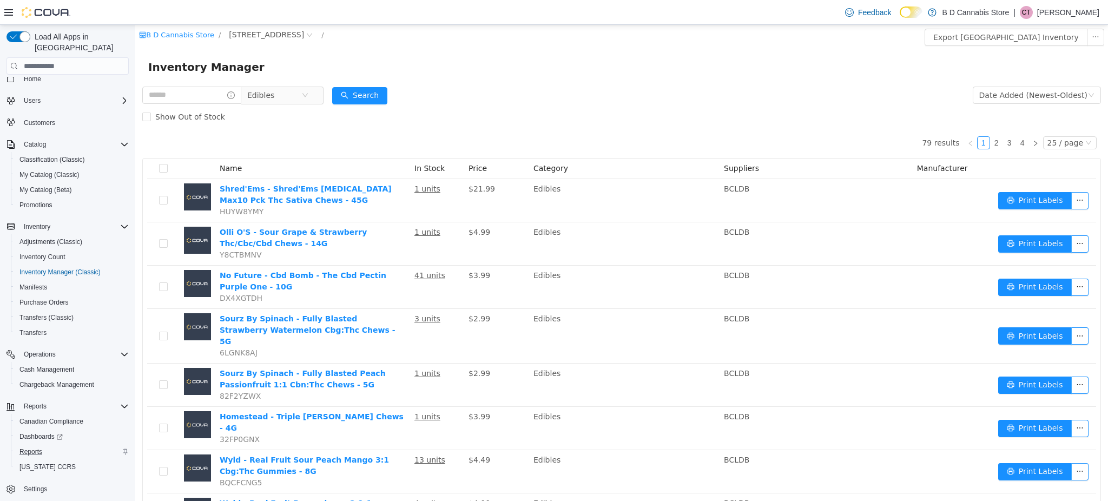
click at [304, 111] on div "Show Out of Stock" at bounding box center [621, 117] width 959 height 22
click at [286, 97] on span "Edibles" at bounding box center [274, 95] width 54 height 16
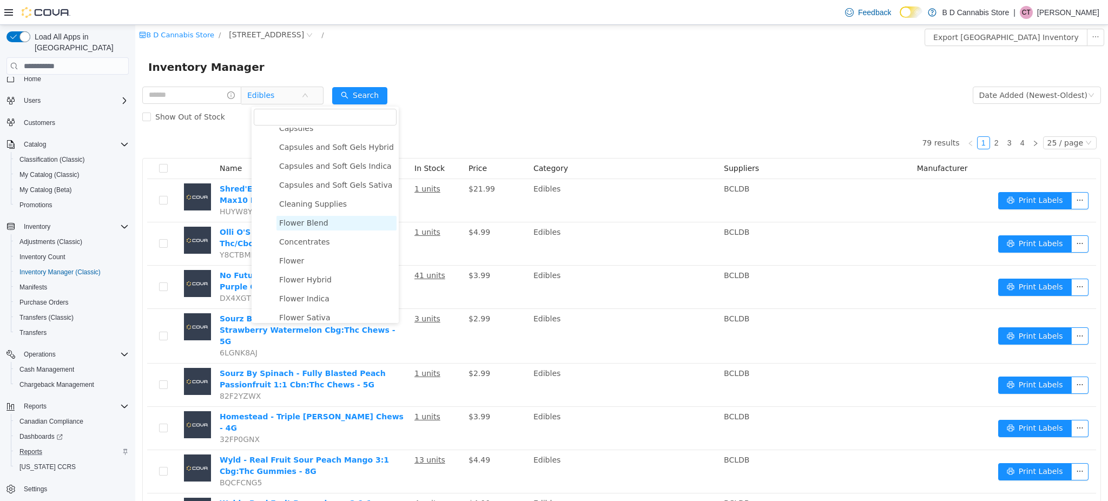
scroll to position [144, 0]
click at [312, 243] on span "Flower" at bounding box center [337, 239] width 120 height 15
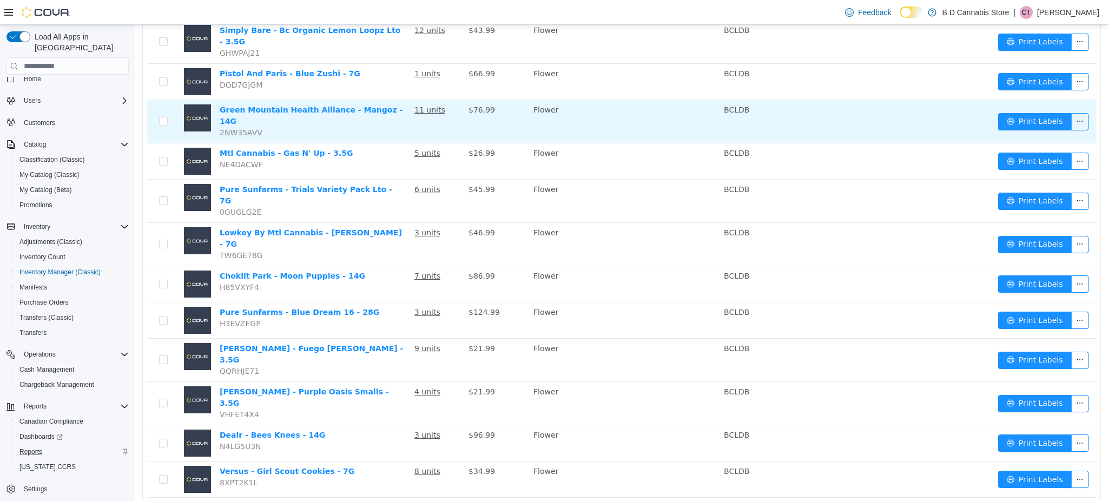
scroll to position [622, 0]
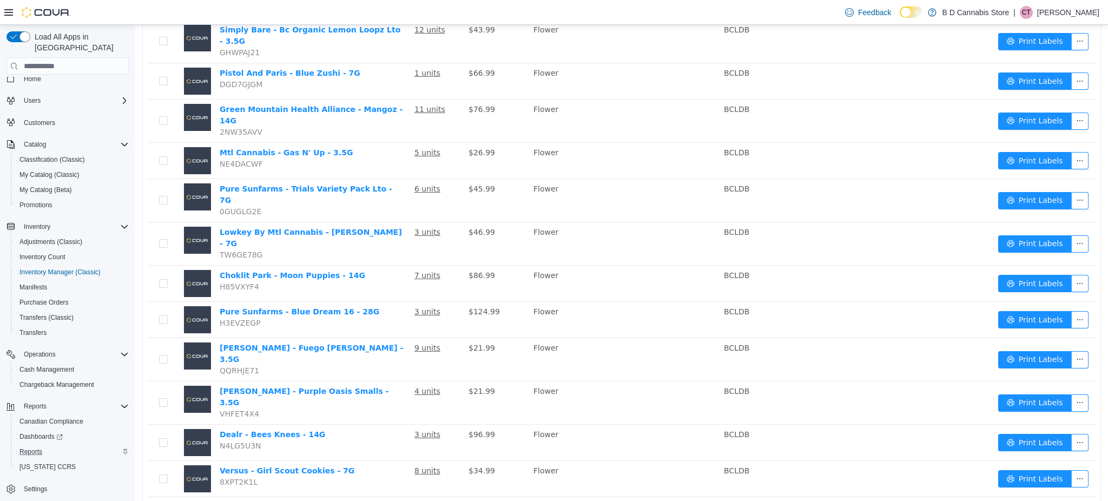
click at [1053, 468] on li "50 / page" at bounding box center [1062, 469] width 52 height 17
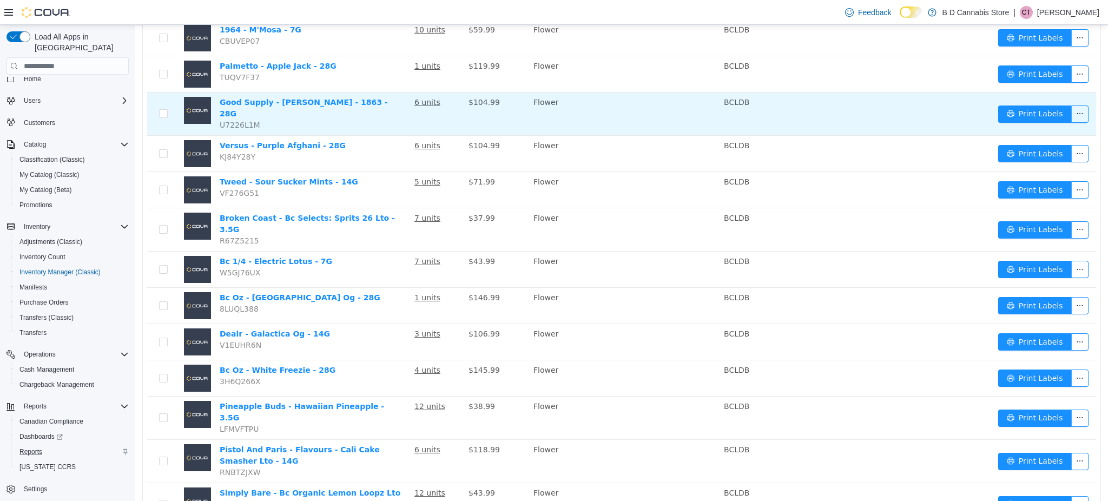
scroll to position [0, 0]
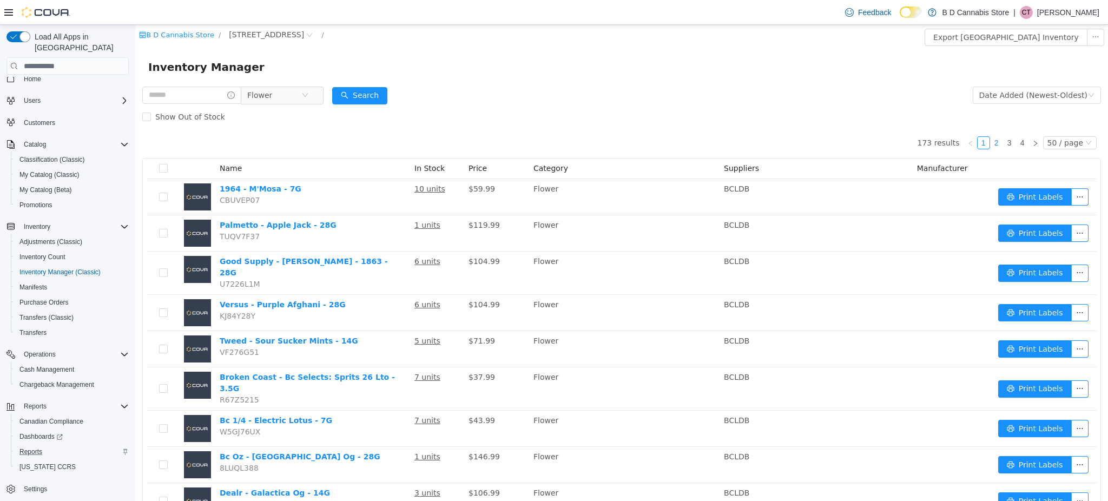
click at [991, 142] on link "2" at bounding box center [997, 143] width 12 height 12
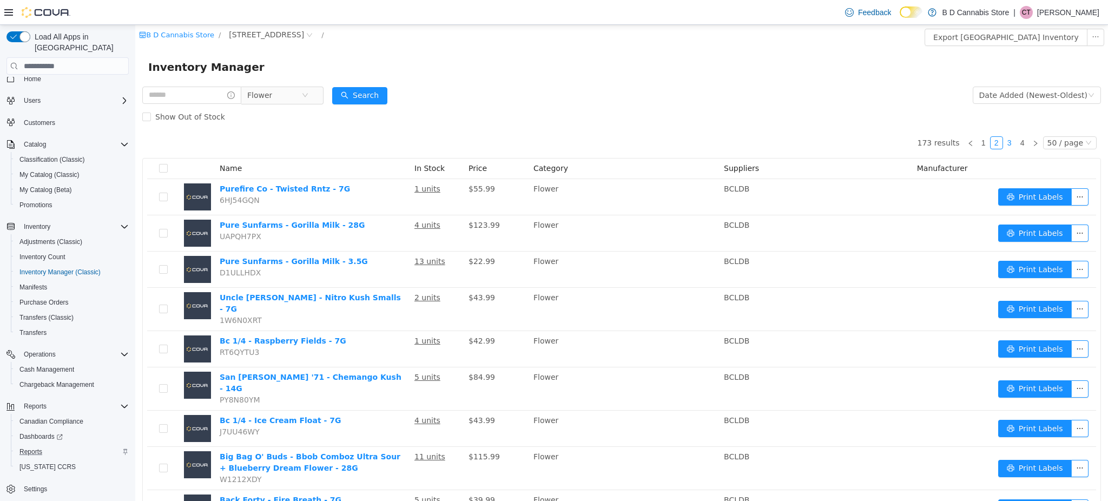
click at [1004, 142] on link "3" at bounding box center [1010, 143] width 12 height 12
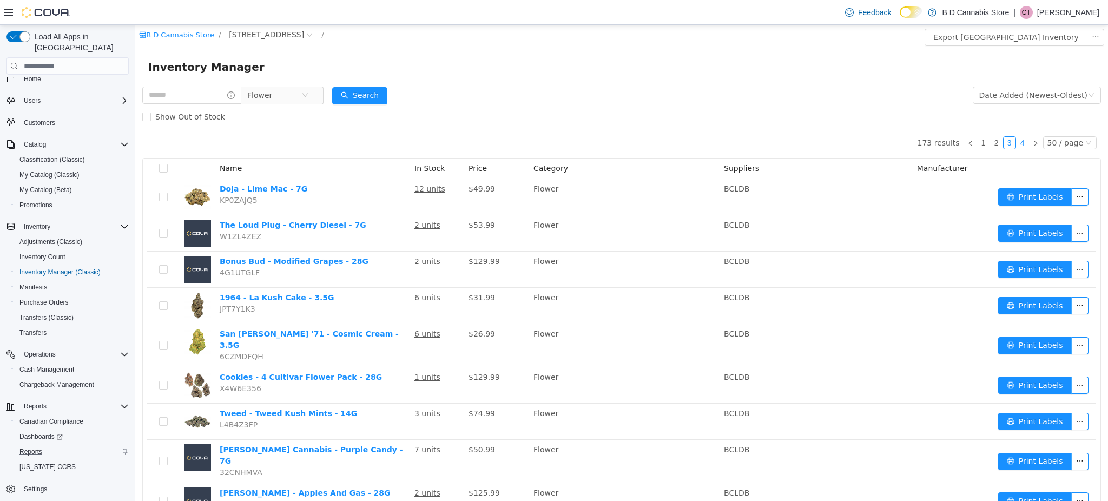
click at [1017, 139] on link "4" at bounding box center [1023, 143] width 12 height 12
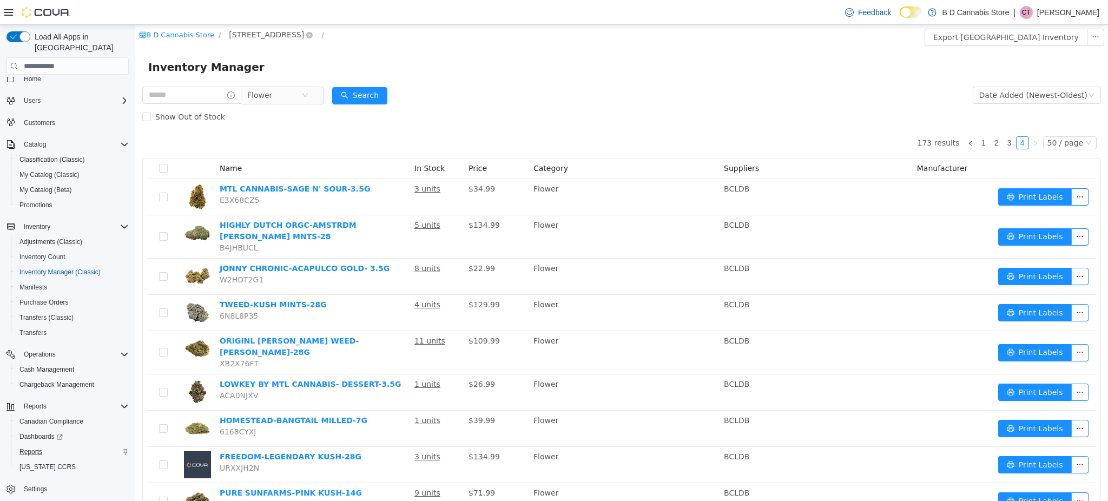
click at [241, 33] on span "[STREET_ADDRESS]" at bounding box center [266, 35] width 75 height 12
